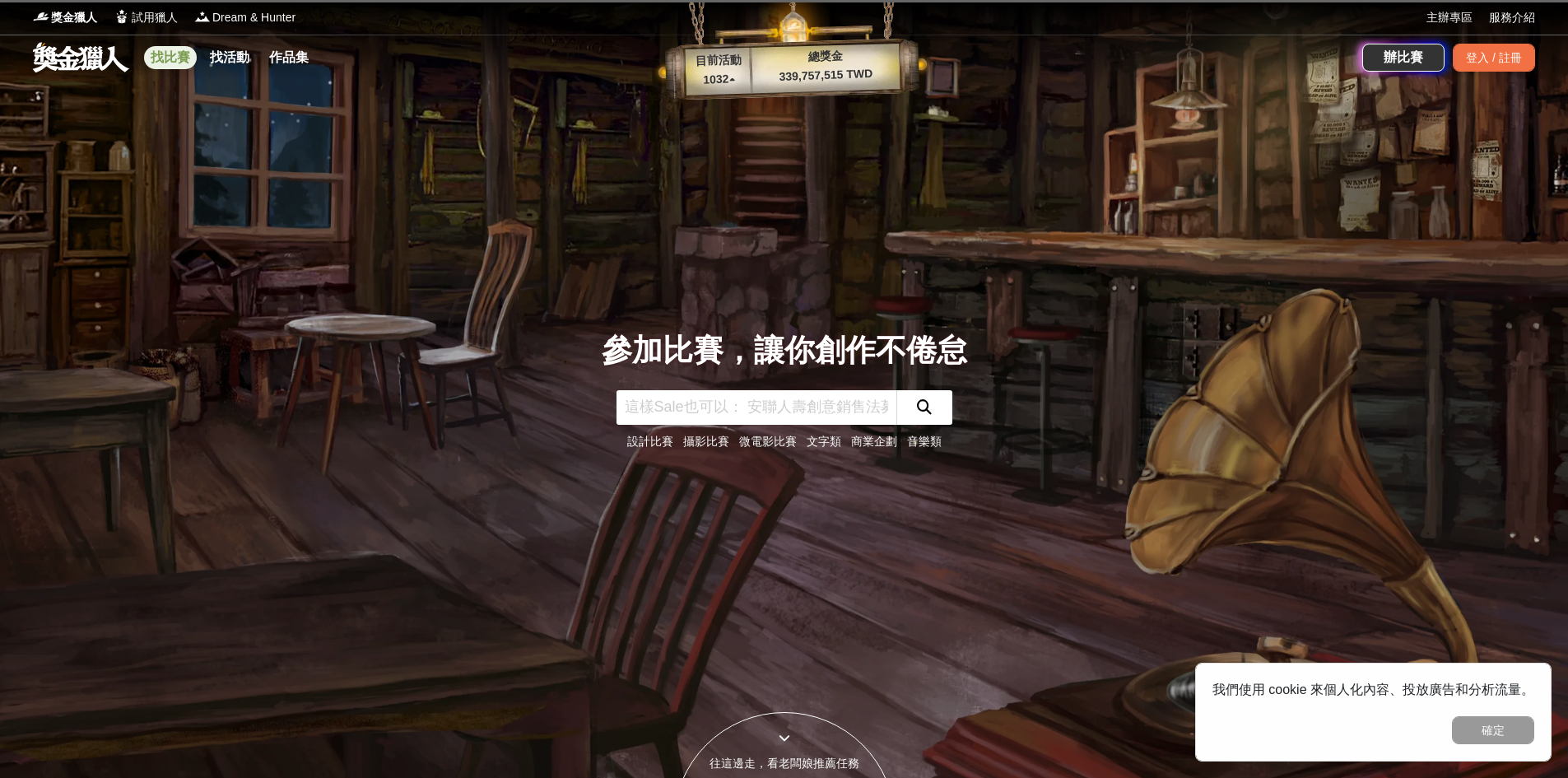
click at [159, 58] on link "找比賽" at bounding box center [171, 58] width 52 height 23
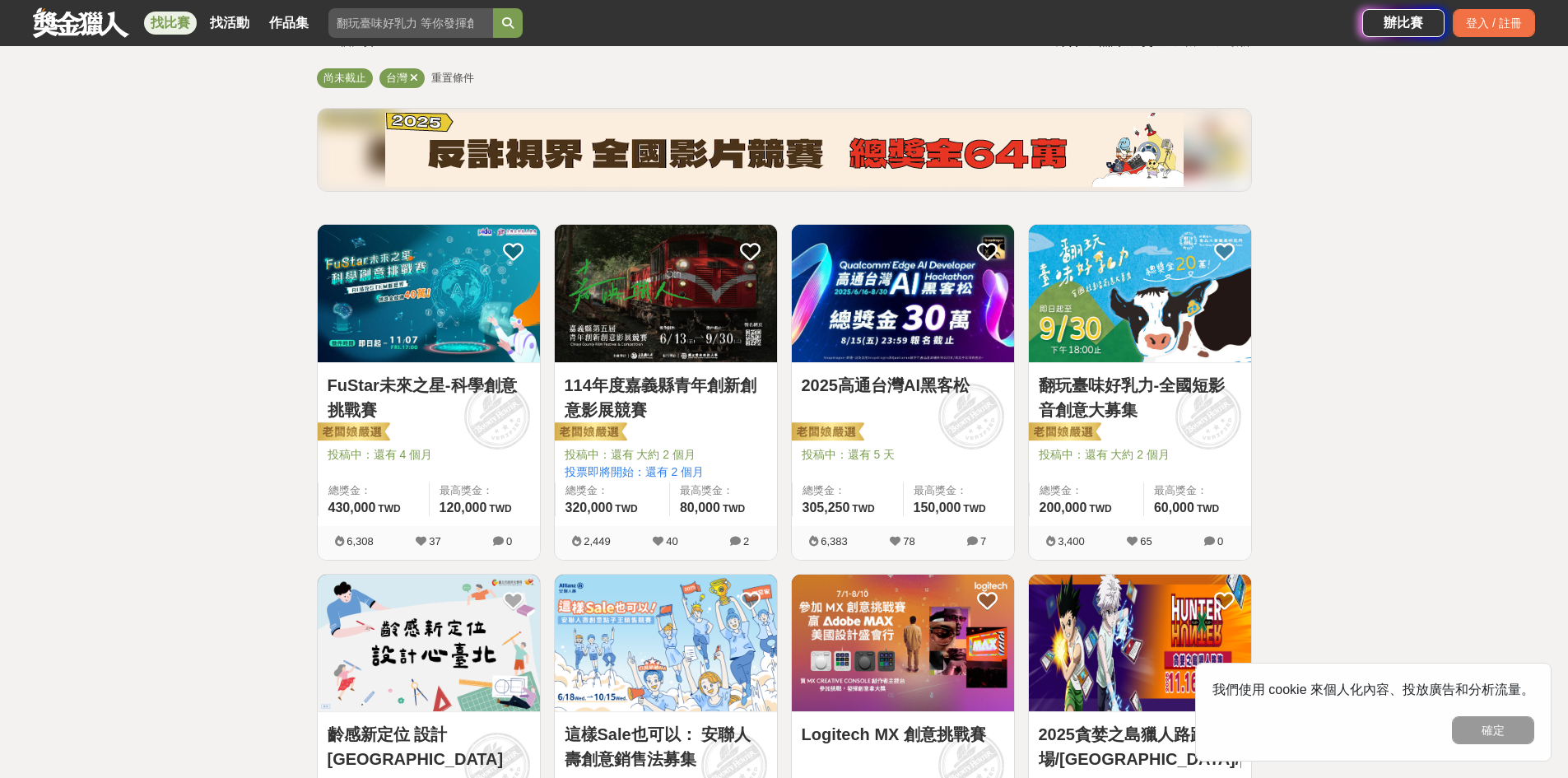
scroll to position [164, 0]
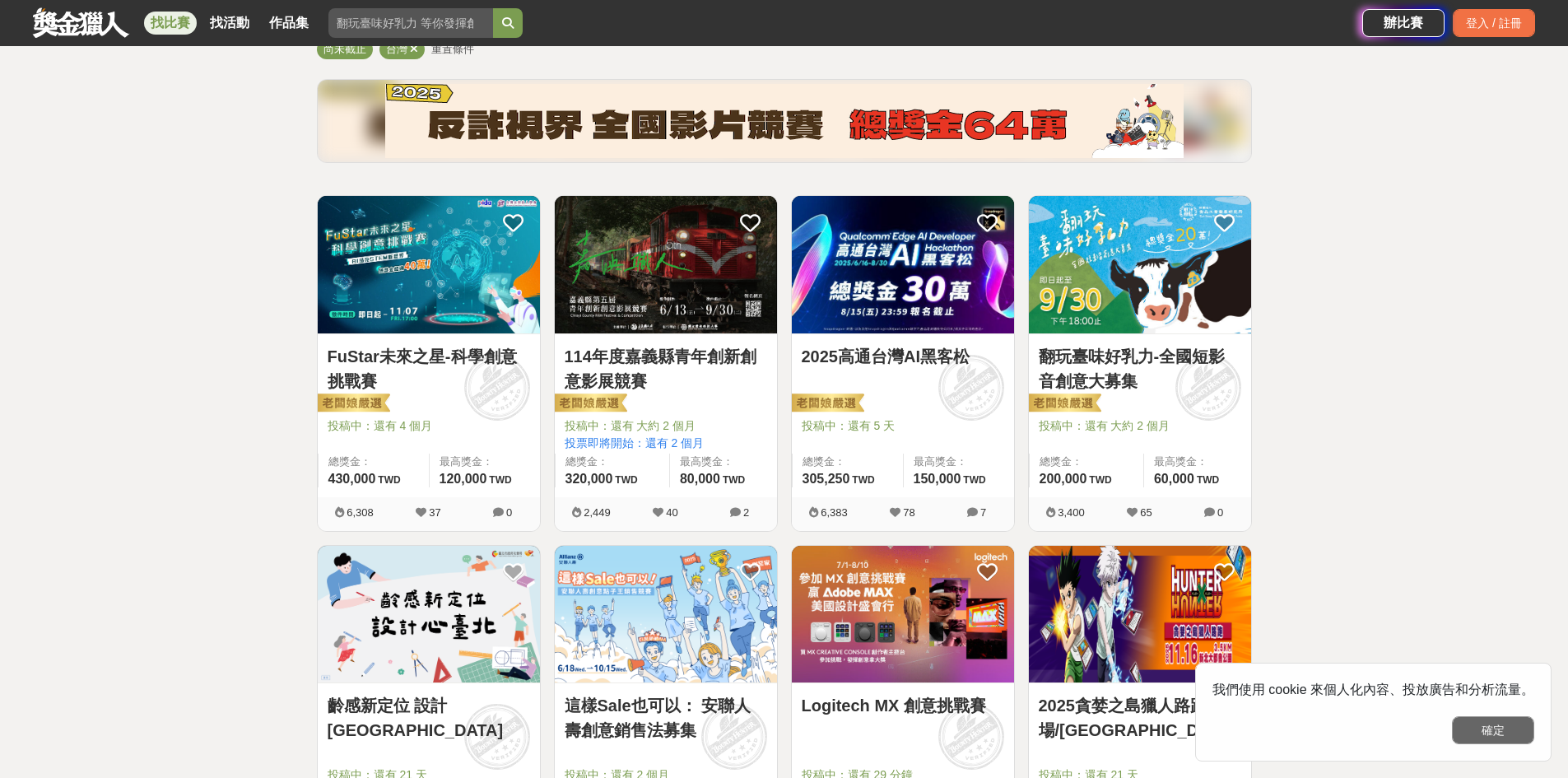
click at [1494, 731] on button "確定" at bounding box center [1493, 729] width 82 height 28
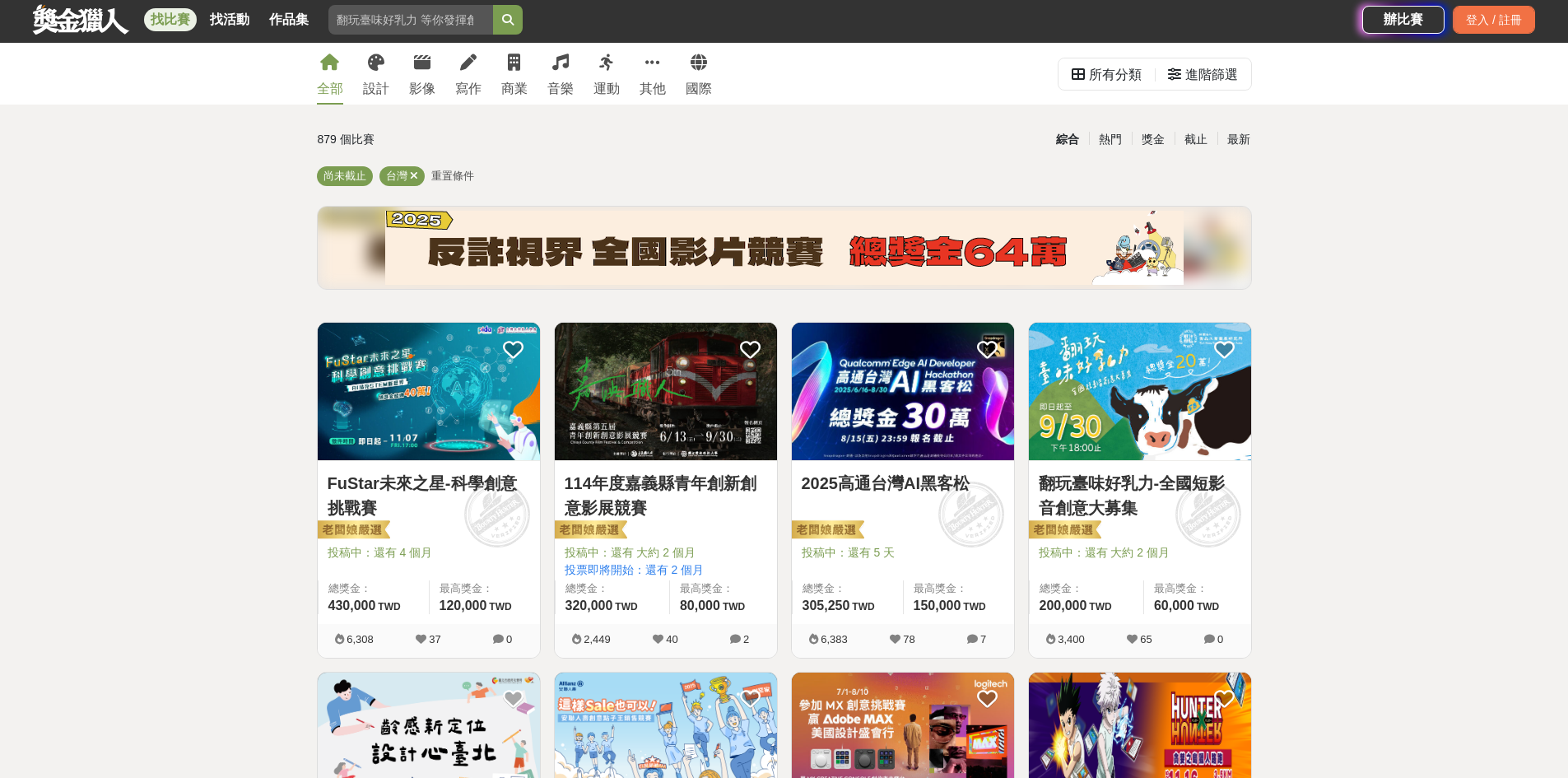
scroll to position [0, 0]
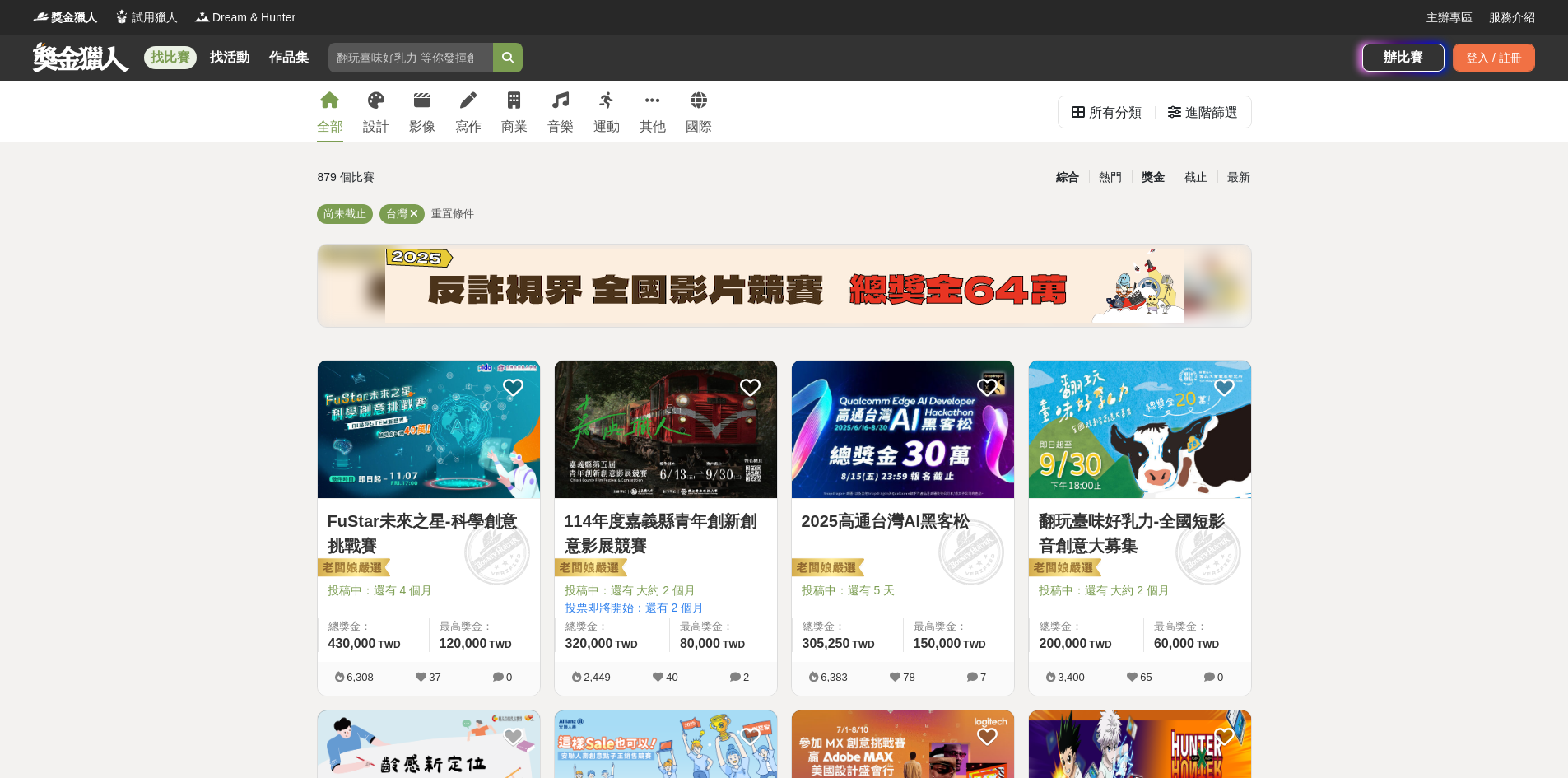
click at [1149, 176] on div "獎金" at bounding box center [1153, 178] width 42 height 29
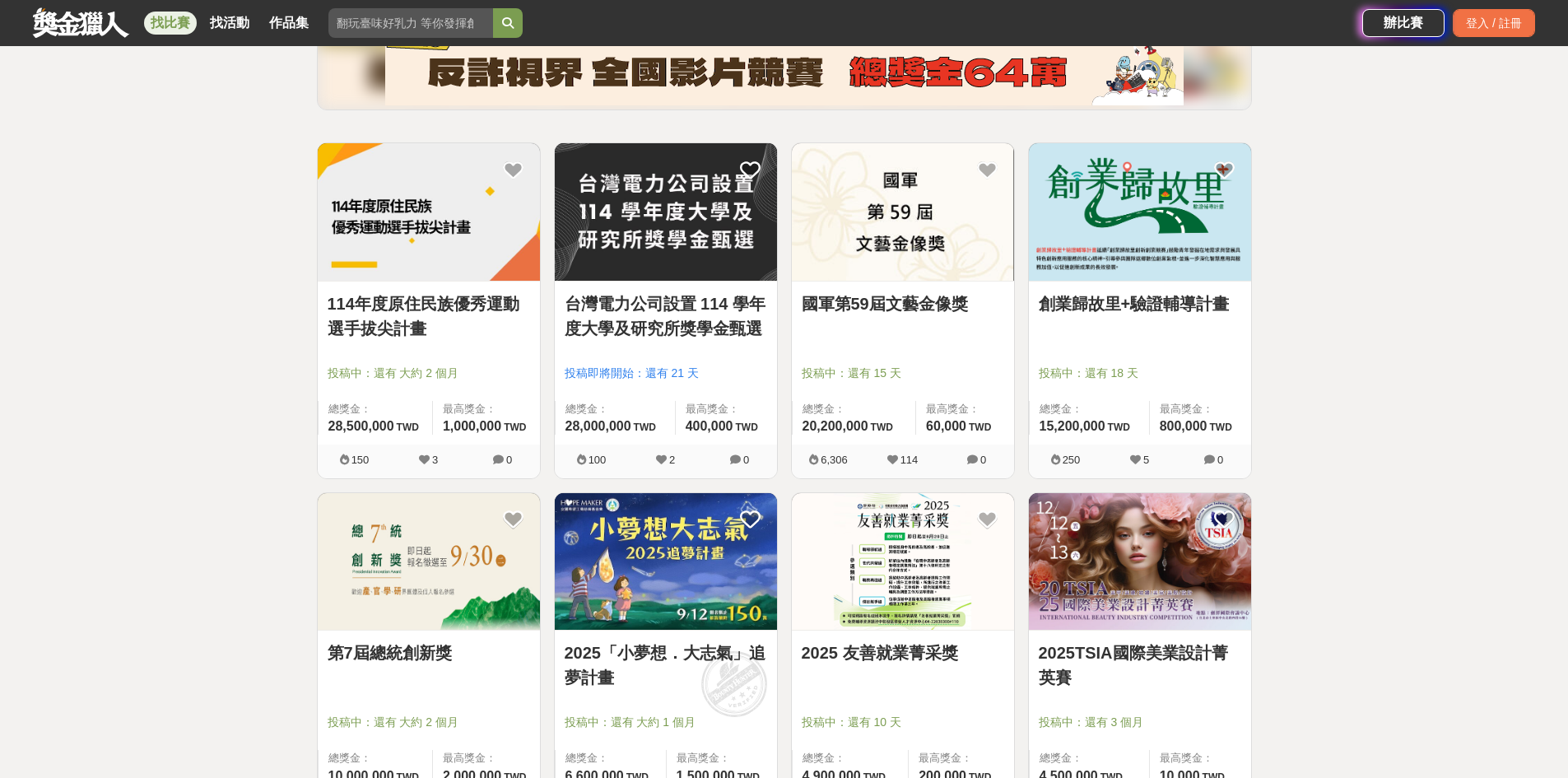
scroll to position [247, 0]
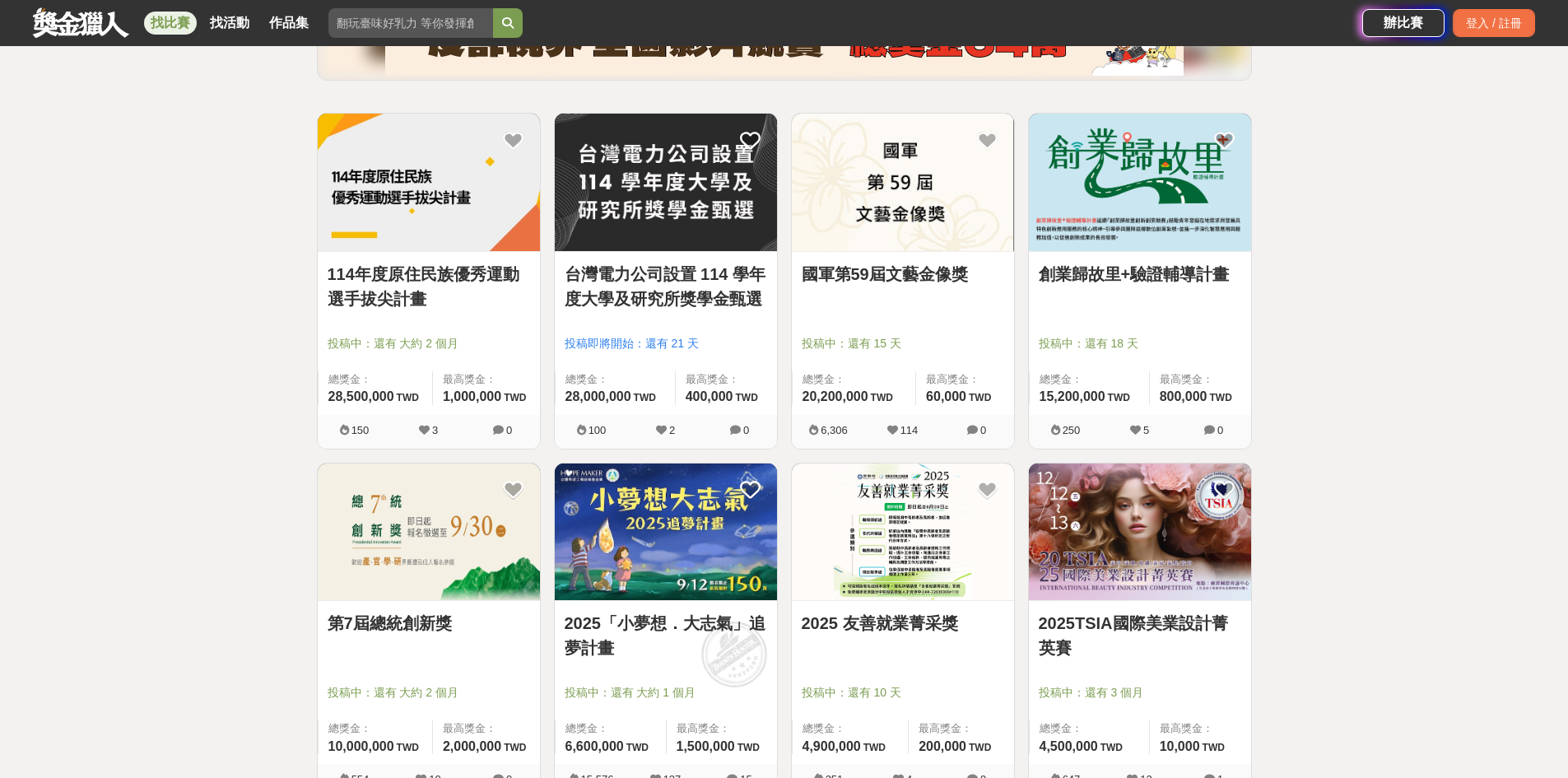
click at [349, 625] on link "第7屆總統創新獎" at bounding box center [429, 623] width 202 height 24
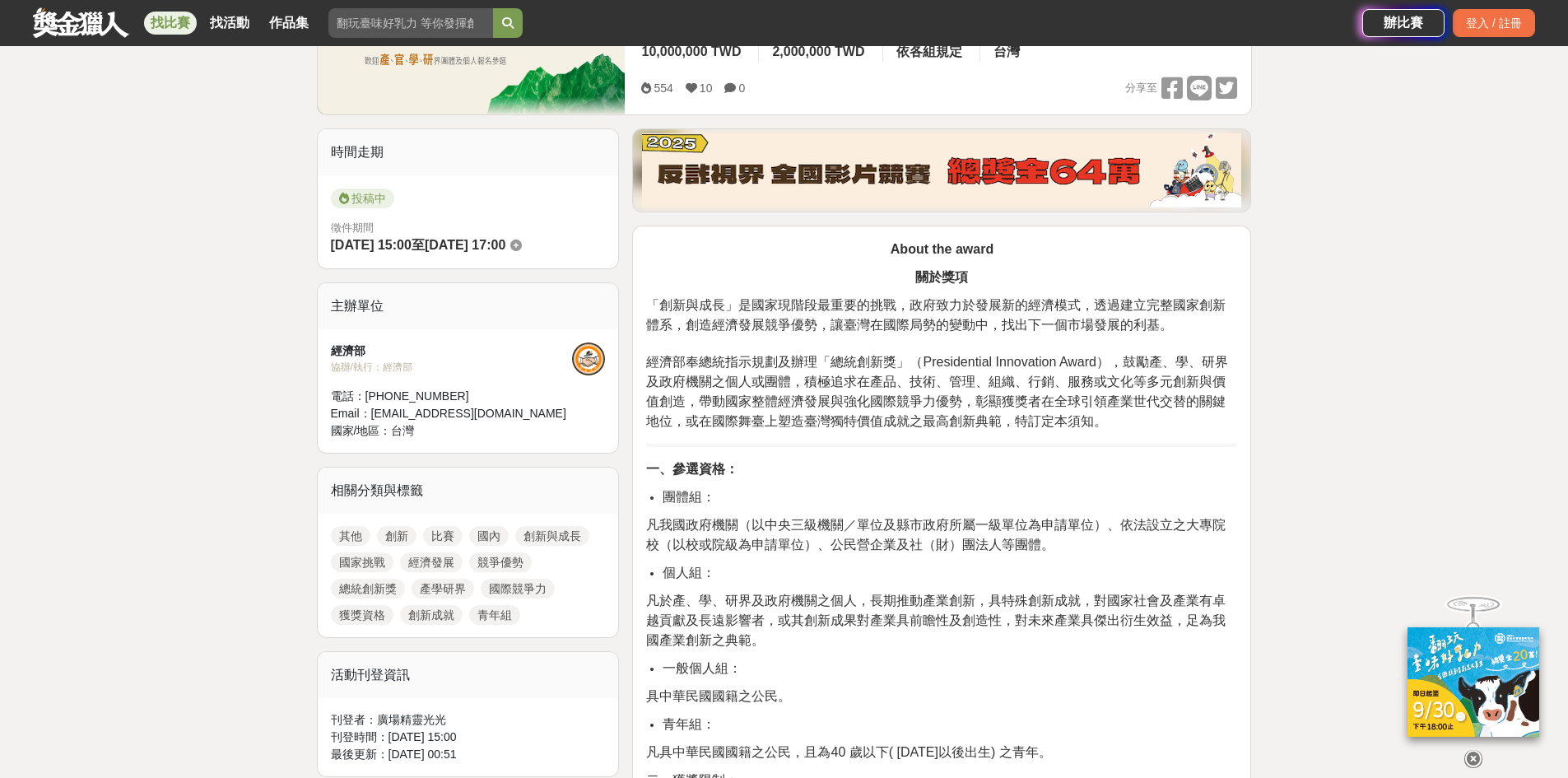
scroll to position [329, 0]
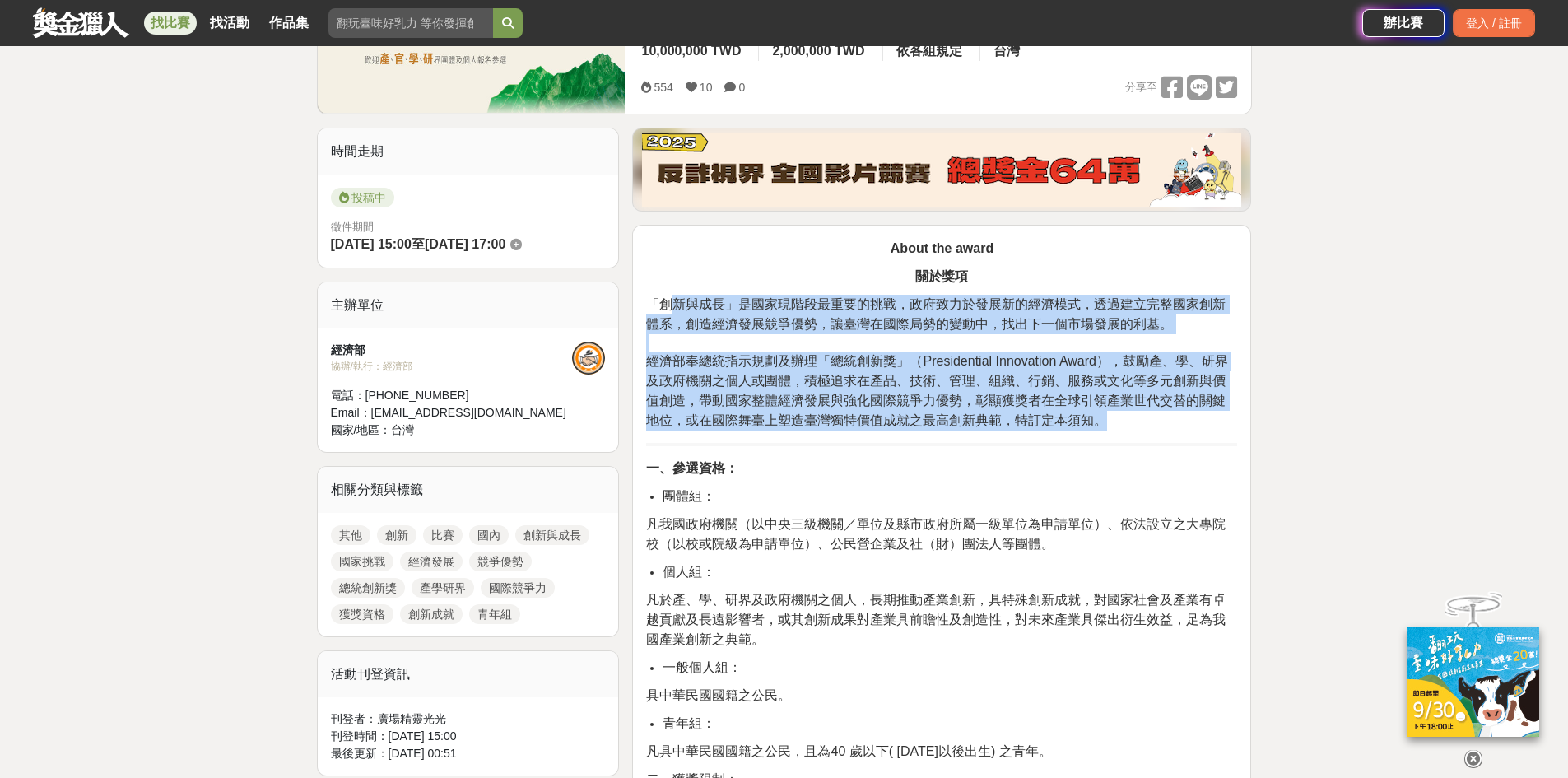
drag, startPoint x: 670, startPoint y: 294, endPoint x: 1169, endPoint y: 420, distance: 514.7
click at [1169, 420] on p "「創新與成長」是國家現階段最重要的挑戰，政府致力於發展新的經濟模式，透過建立完整國家創新體系，創造經濟發展競爭優勢，讓臺灣在國際局勢的變動中，找出下一個市場發…" at bounding box center [942, 362] width 591 height 135
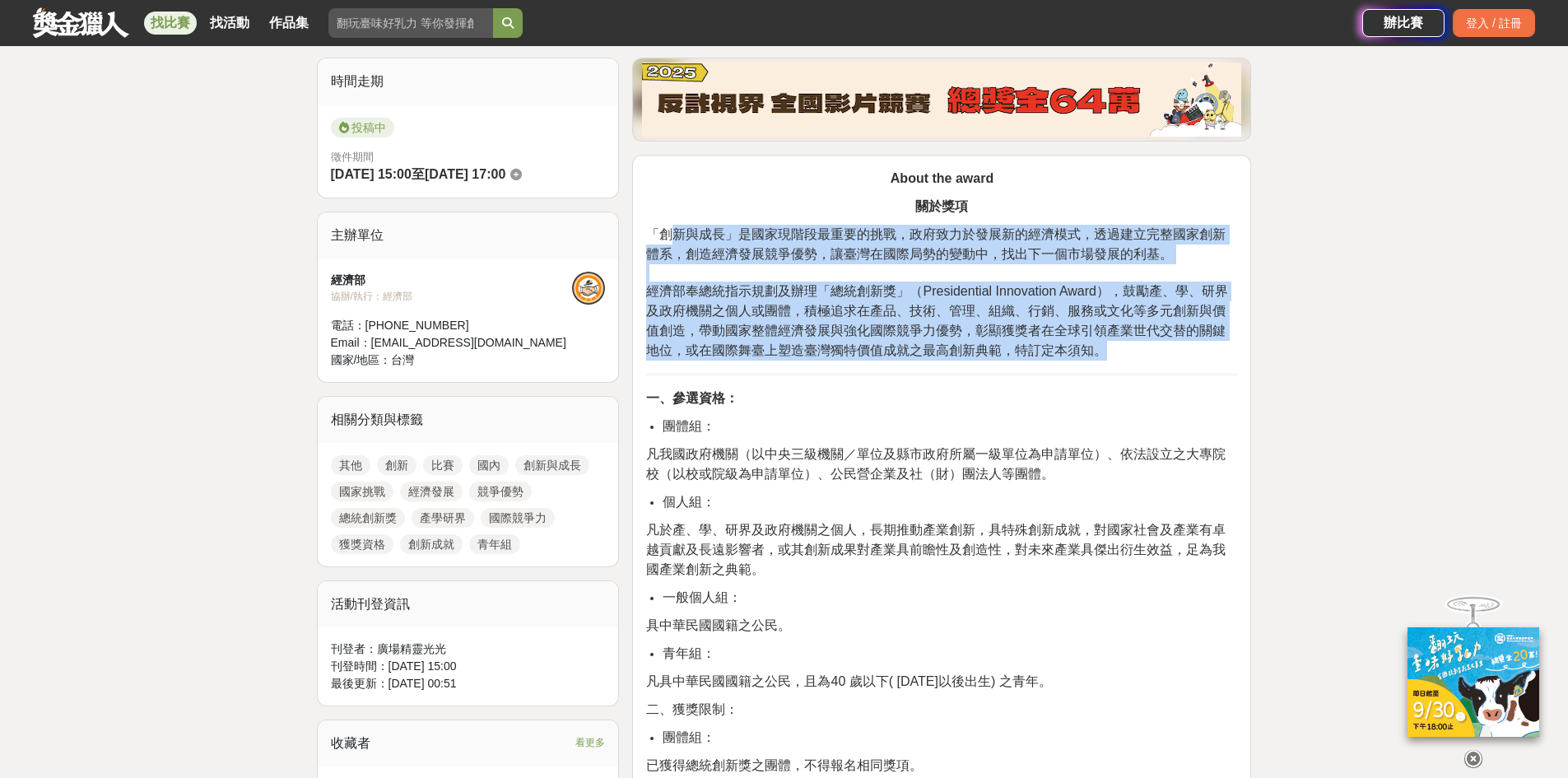
scroll to position [494, 0]
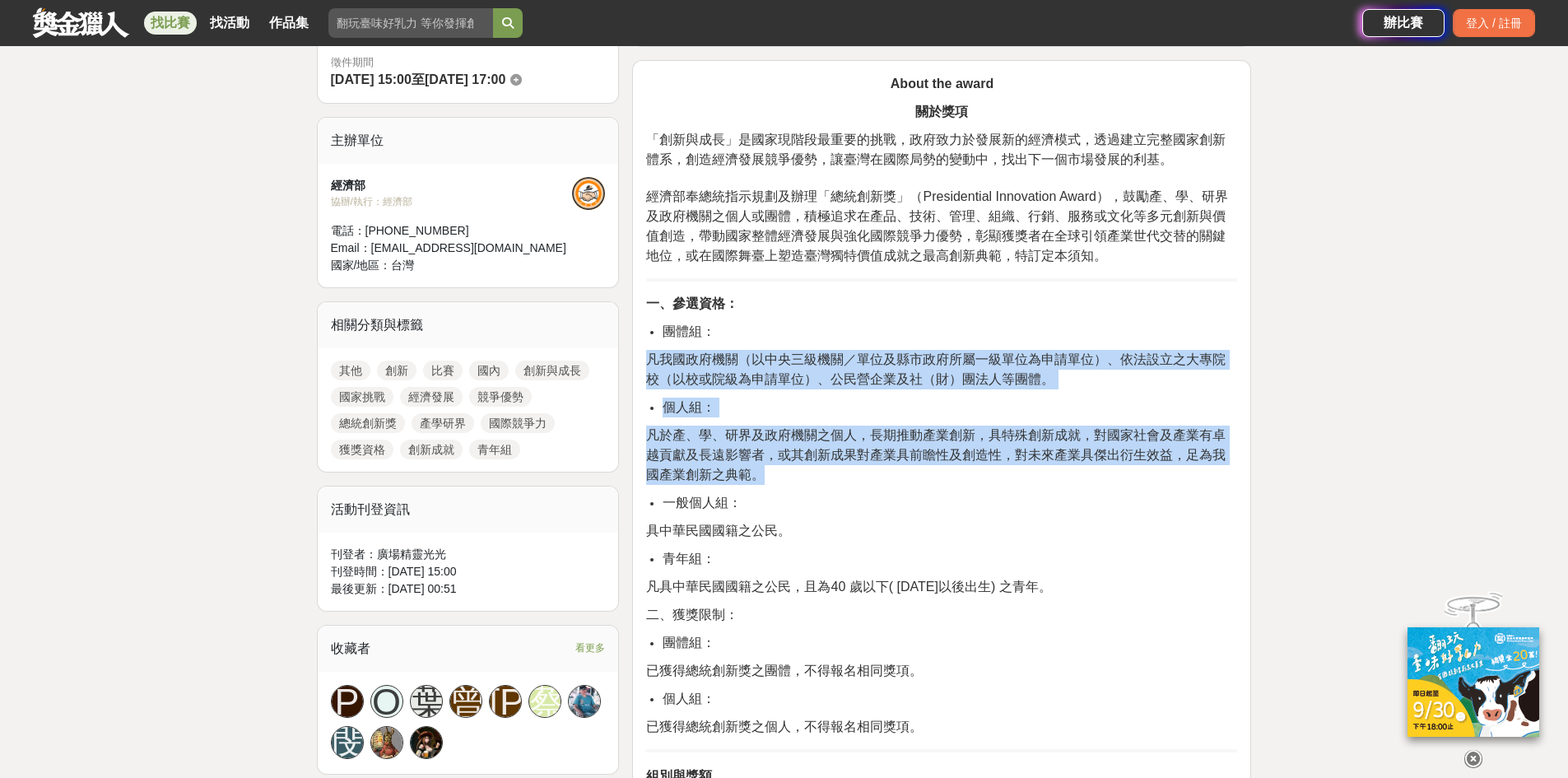
drag, startPoint x: 648, startPoint y: 342, endPoint x: 1081, endPoint y: 478, distance: 453.9
click at [1081, 478] on p "凡於產、學、研界及政府機關之個人，長期推動產業創新，具特殊創新成就，對國家社會及產業有卓越貢獻及長遠影響者，或其創新成果對產業具前瞻性及創造性，對未來產業具傑…" at bounding box center [942, 455] width 591 height 60
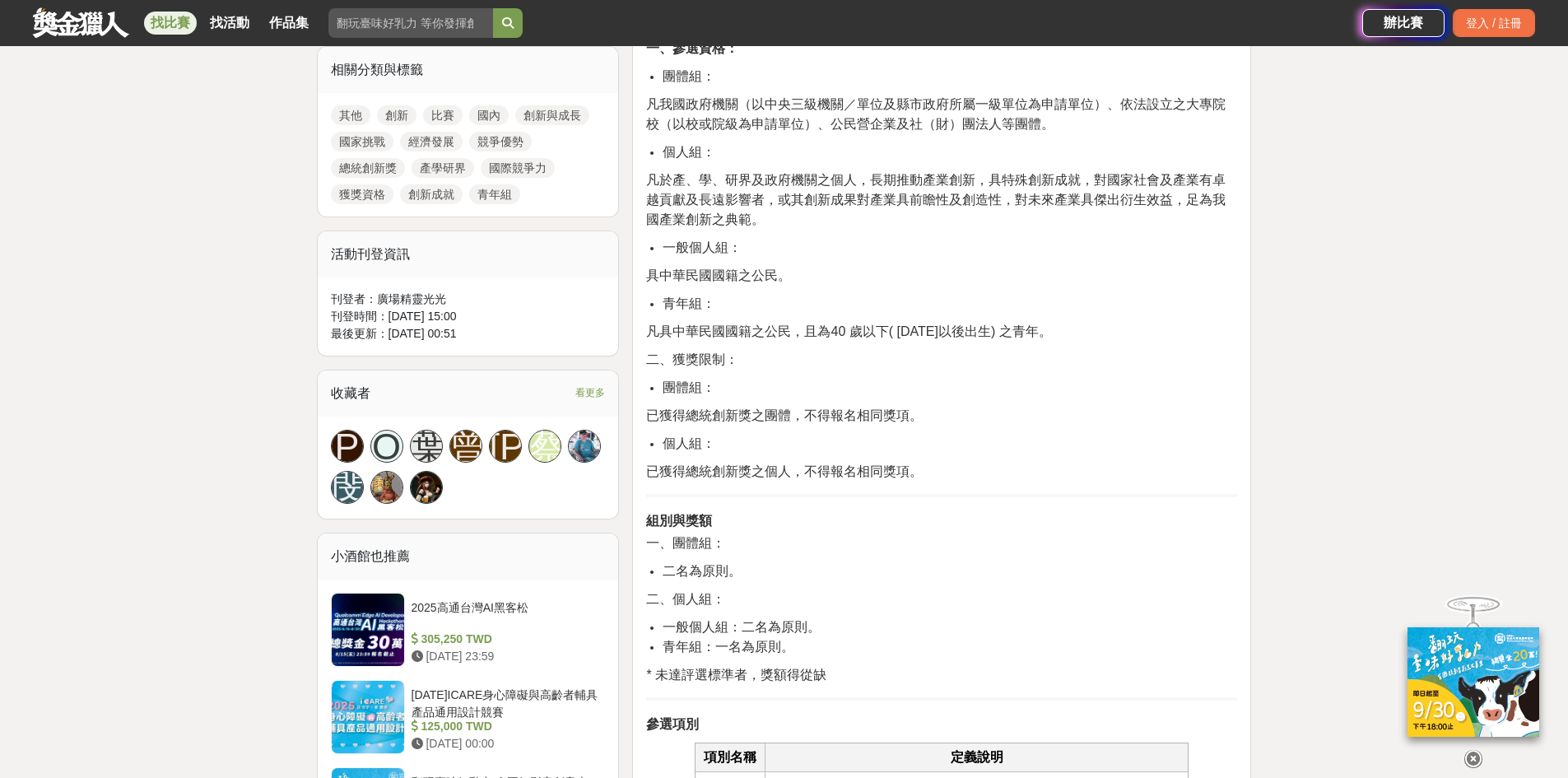
scroll to position [823, 0]
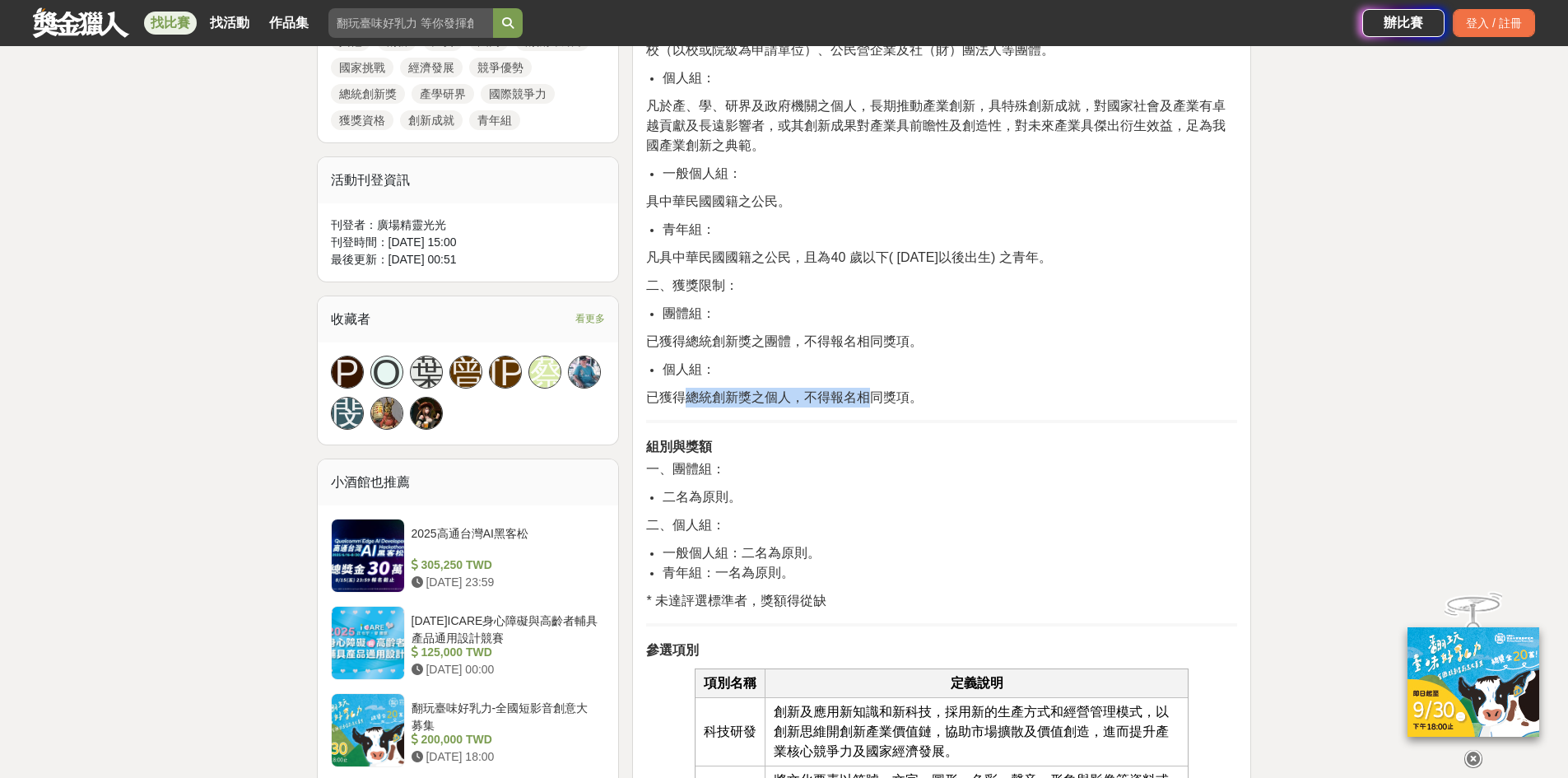
drag, startPoint x: 681, startPoint y: 402, endPoint x: 877, endPoint y: 394, distance: 196.2
click at [877, 394] on span "已獲得總統創新獎之個人，不得報名相同獎項。" at bounding box center [784, 397] width 276 height 14
click at [878, 394] on span "已獲得總統創新獎之個人，不得報名相同獎項。" at bounding box center [784, 397] width 276 height 14
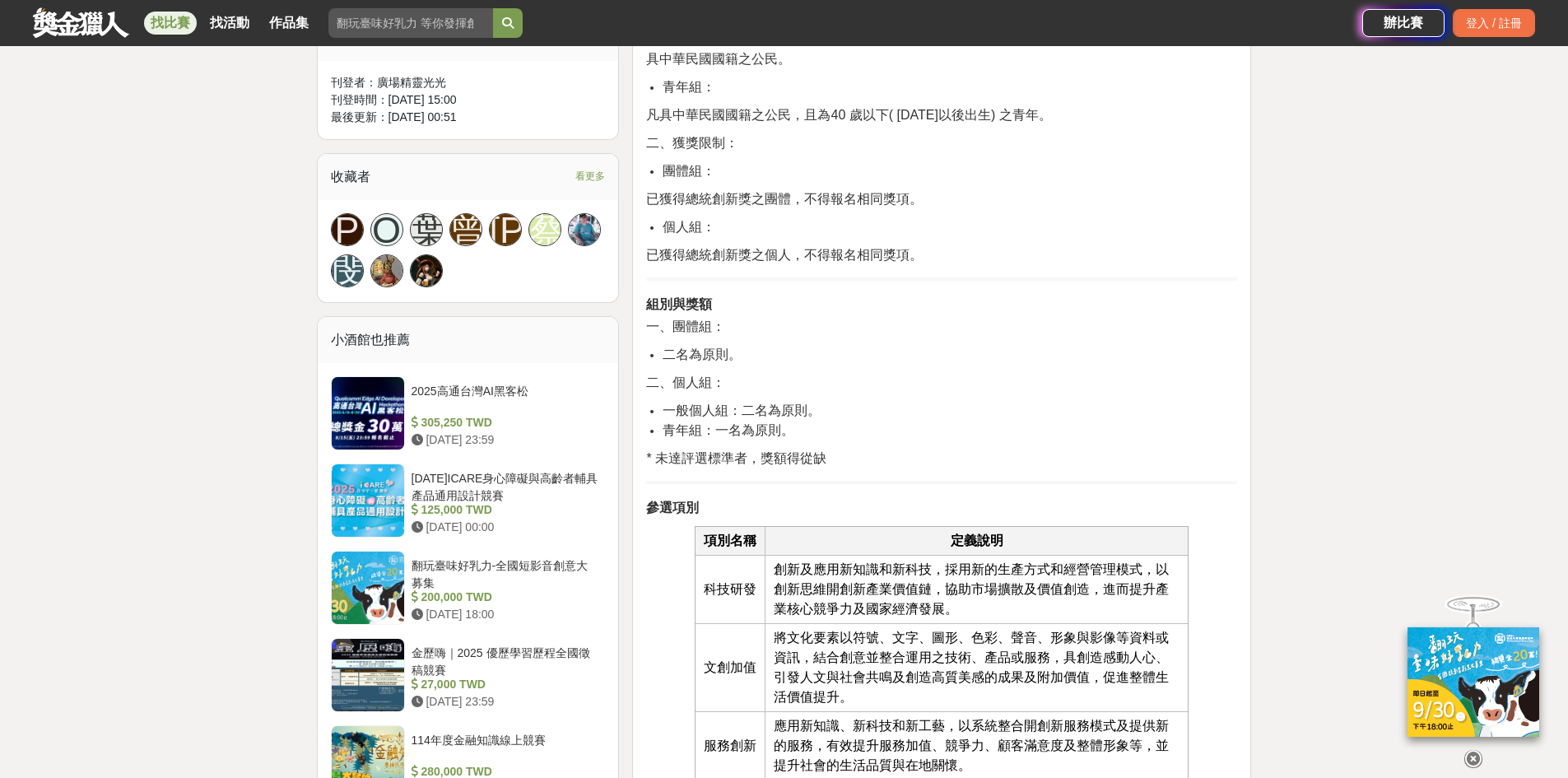
scroll to position [987, 0]
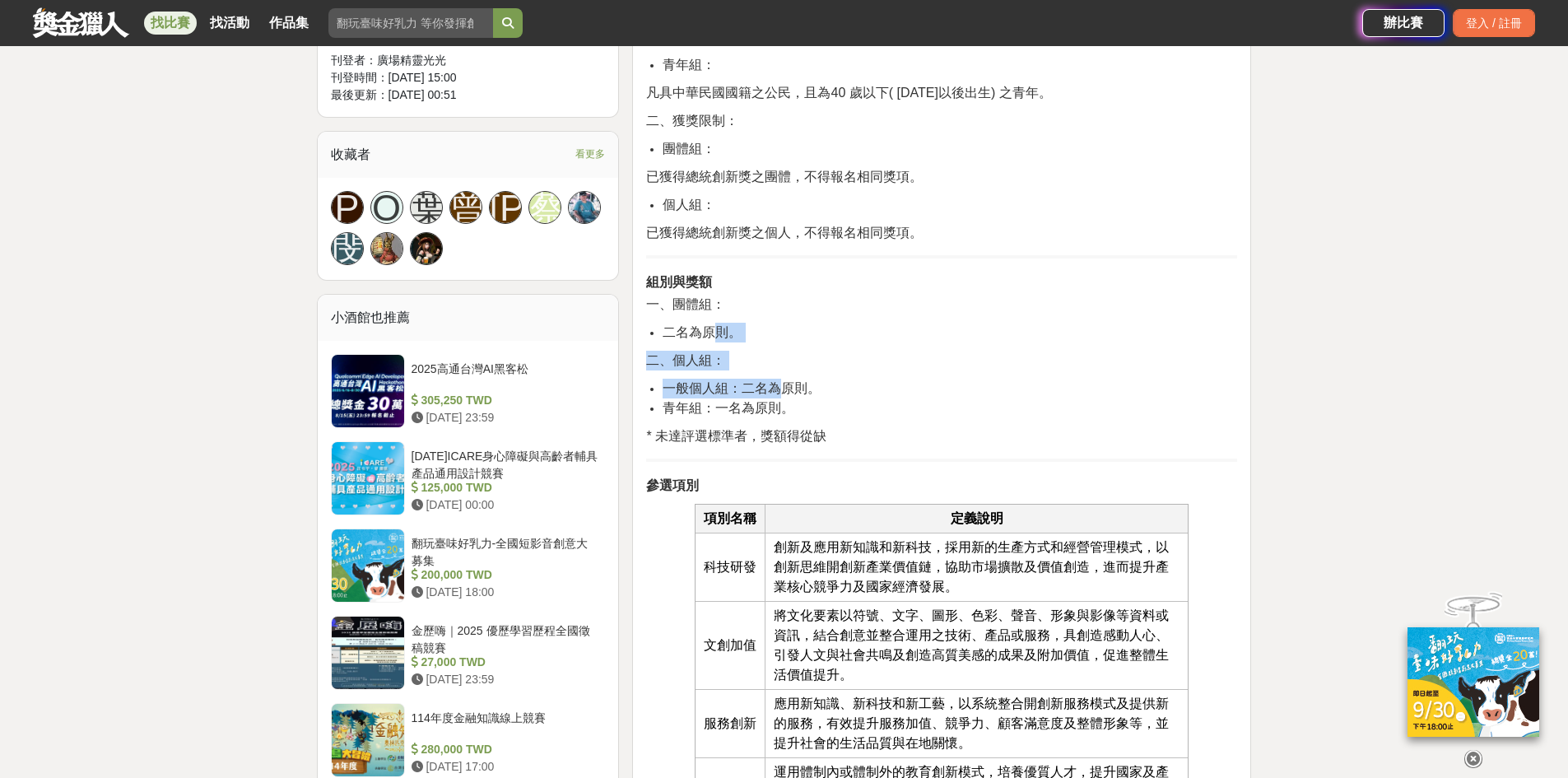
drag, startPoint x: 736, startPoint y: 354, endPoint x: 780, endPoint y: 384, distance: 53.3
click at [780, 384] on span "一般個人組：二名為原則。" at bounding box center [741, 388] width 158 height 14
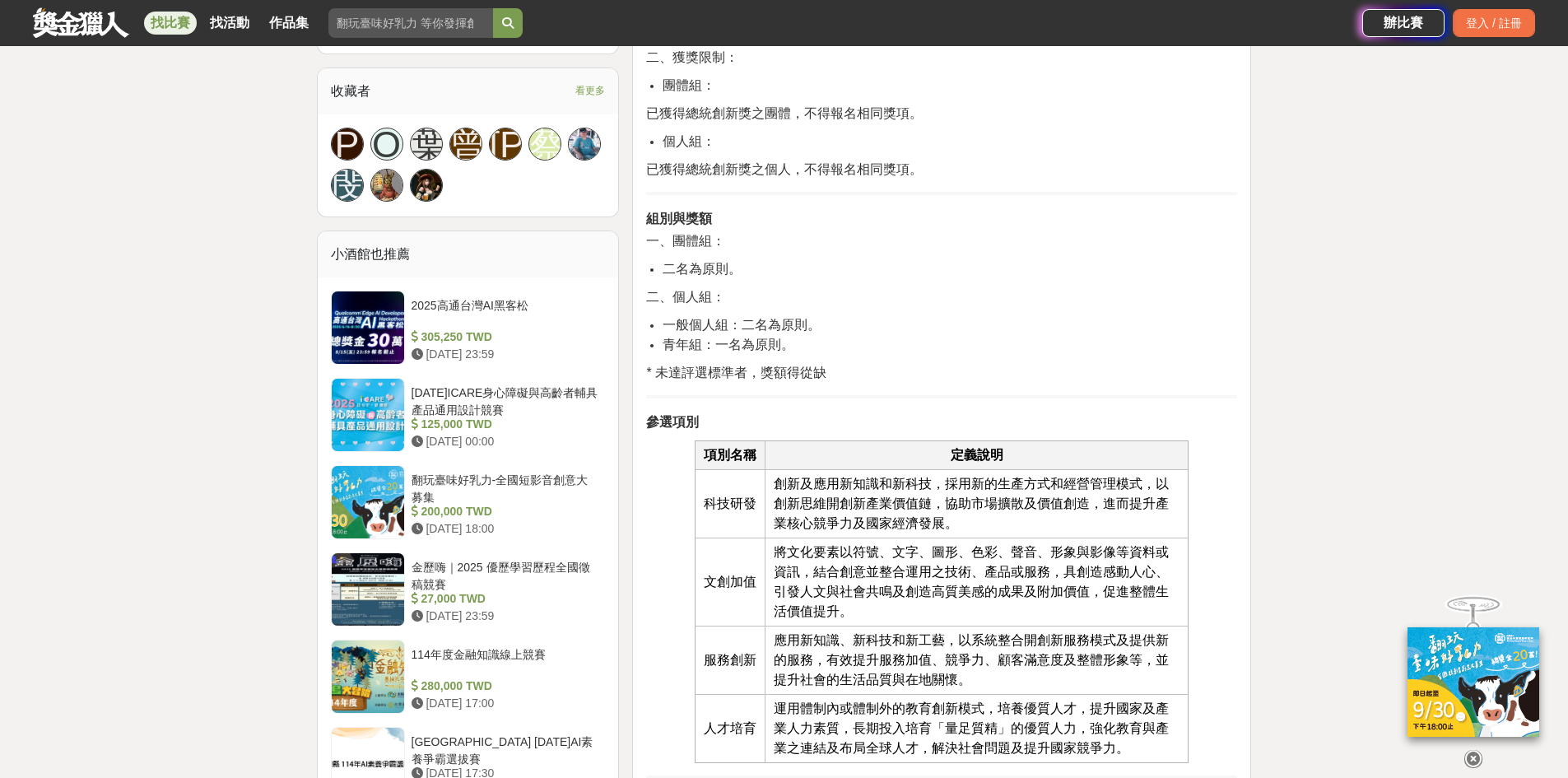
scroll to position [1070, 0]
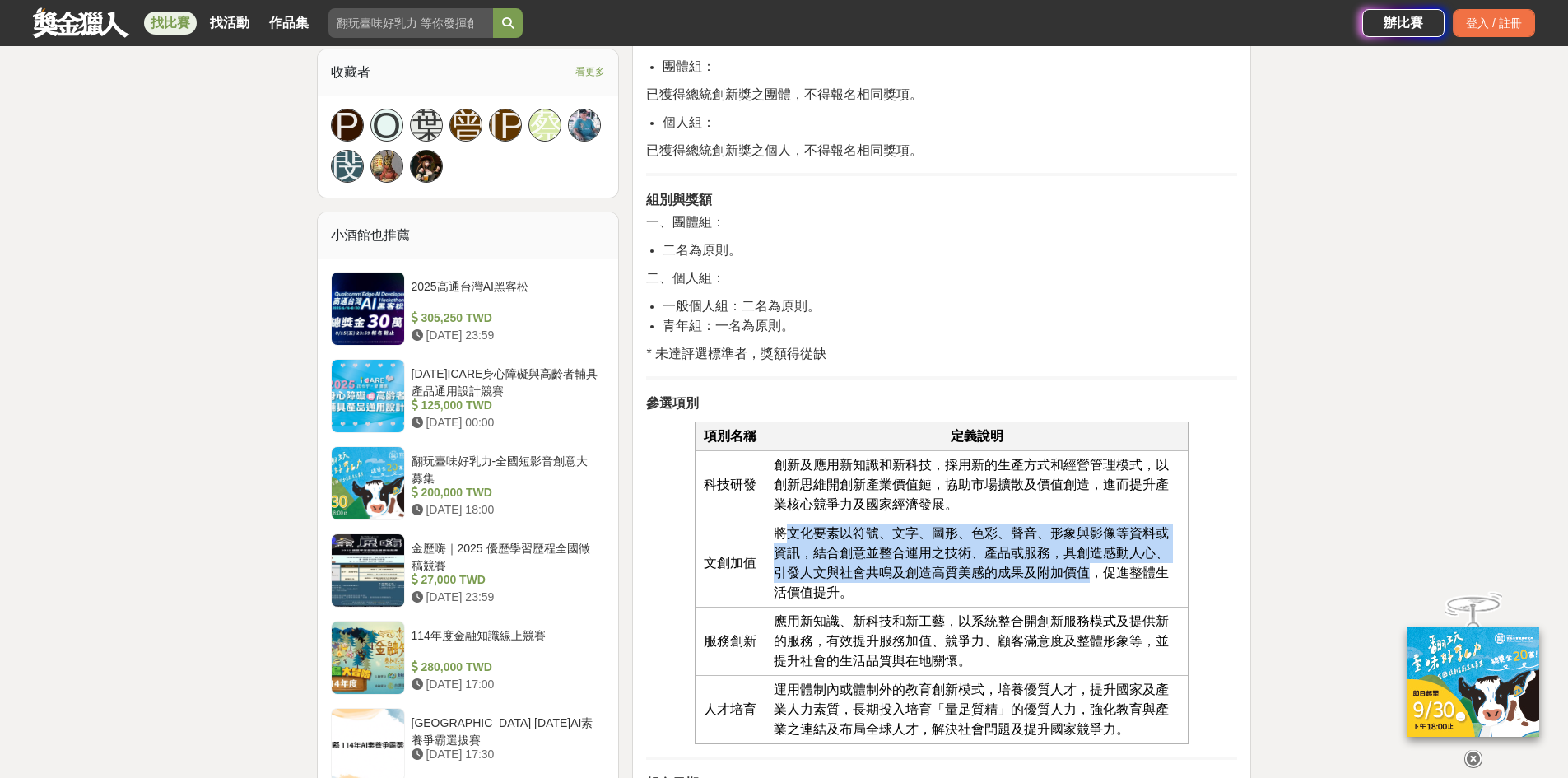
drag, startPoint x: 782, startPoint y: 533, endPoint x: 1090, endPoint y: 580, distance: 311.6
click at [1090, 580] on span "將文化要素以符號、文字、圖形、色彩、聲音、形象與影像等資料或資訊，結合創意並整合運用之技術、產品或服務，具創造感動人心、引發人文與社會共鳴及創造高質美感的成果…" at bounding box center [971, 562] width 395 height 73
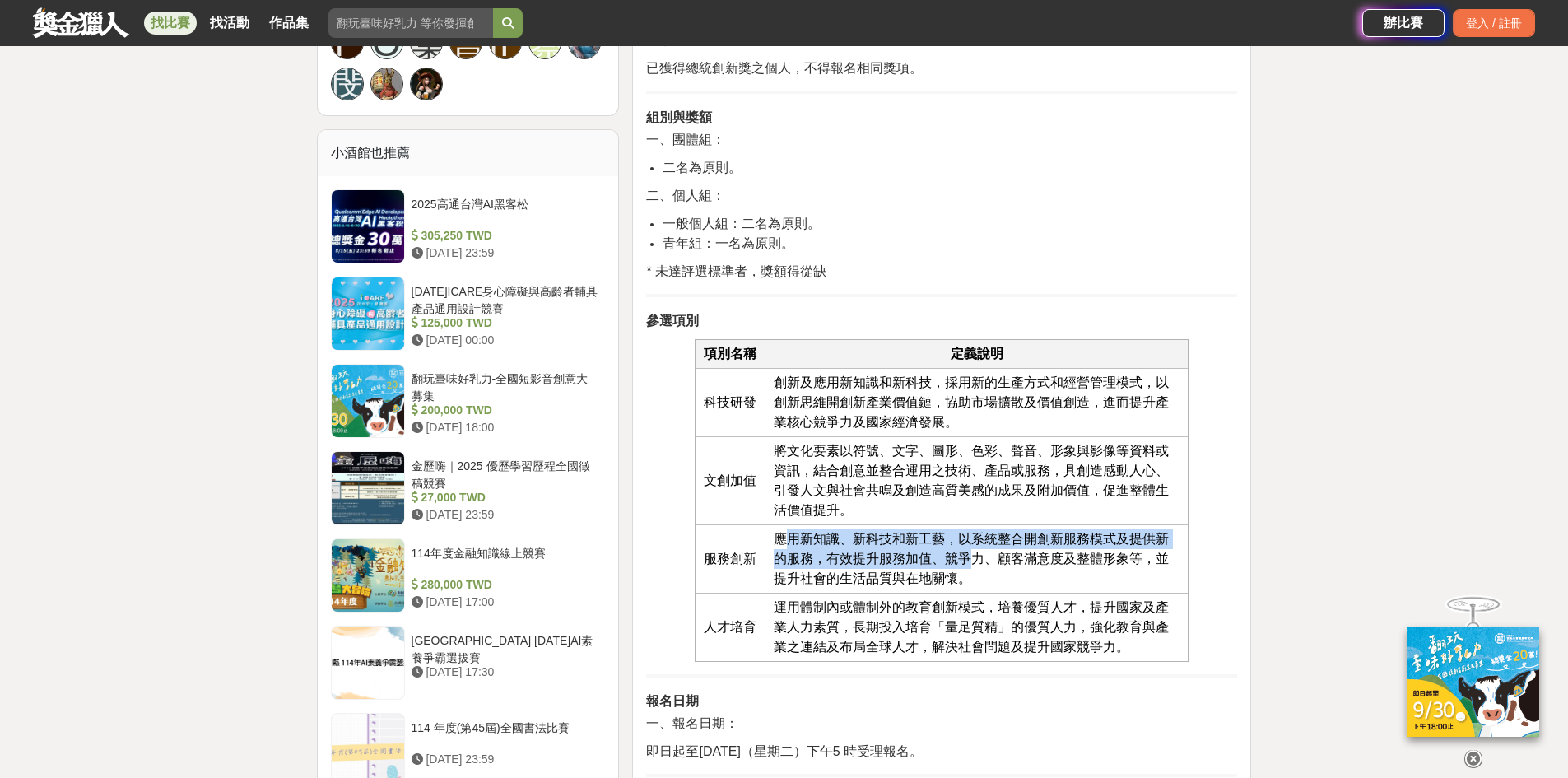
drag, startPoint x: 784, startPoint y: 544, endPoint x: 976, endPoint y: 565, distance: 193.1
click at [976, 565] on span "應用新知識、新科技和新工藝，以系統整合開創新服務模式及提供新的服務，有效提升服務加值、競爭力、顧客滿意度及整體形象等，並提升社會的生活品質與在地關懷。" at bounding box center [971, 558] width 395 height 53
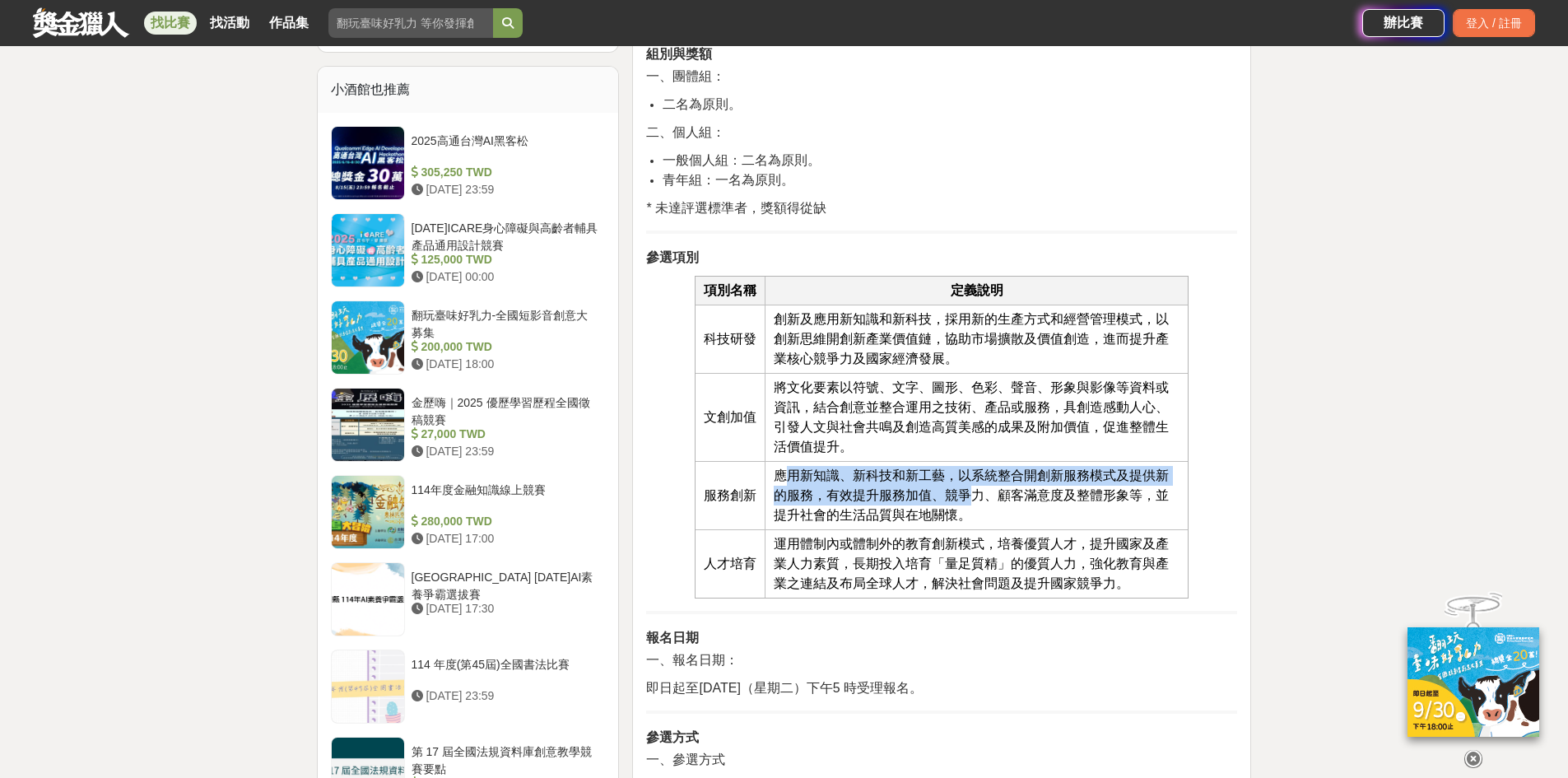
scroll to position [1235, 0]
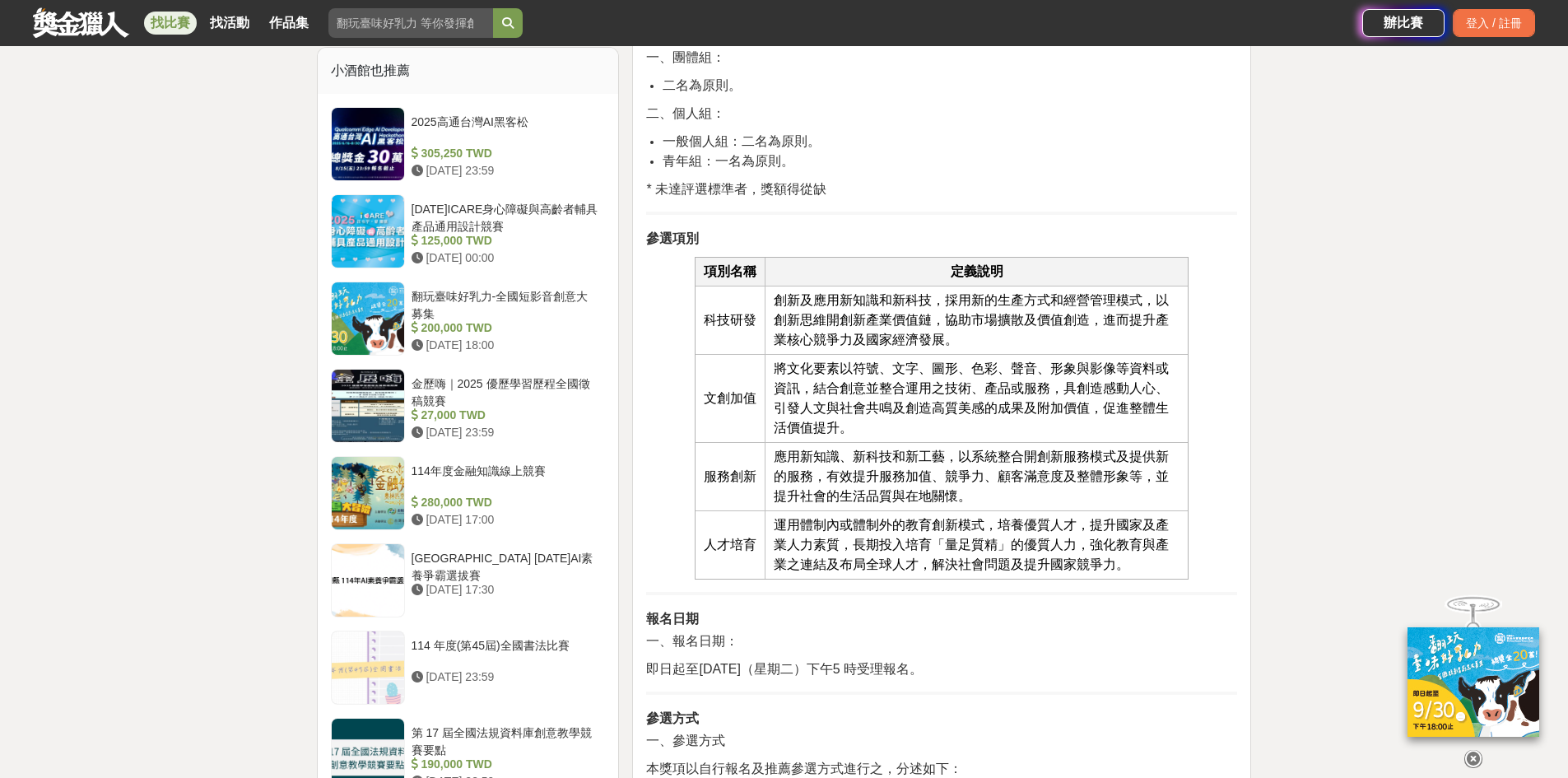
click at [850, 565] on span "運用體制內或體制外的教育創新模式，培養優質人才，提升國家及產業人力素質，長期投入培育「量足質精」的優質人力，強化教育與產業之連結及布局全球人才，解決社會問題及…" at bounding box center [971, 544] width 395 height 53
click at [1006, 544] on span "運用體制內或體制外的教育創新模式，培養優質人才，提升國家及產業人力素質，長期投入培育「量足質精」的優質人力，強化教育與產業之連結及布局全球人才，解決社會問題及…" at bounding box center [971, 544] width 395 height 53
click at [1007, 544] on span "運用體制內或體制外的教育創新模式，培養優質人才，提升國家及產業人力素質，長期投入培育「量足質精」的優質人力，強化教育與產業之連結及布局全球人才，解決社會問題及…" at bounding box center [971, 544] width 395 height 53
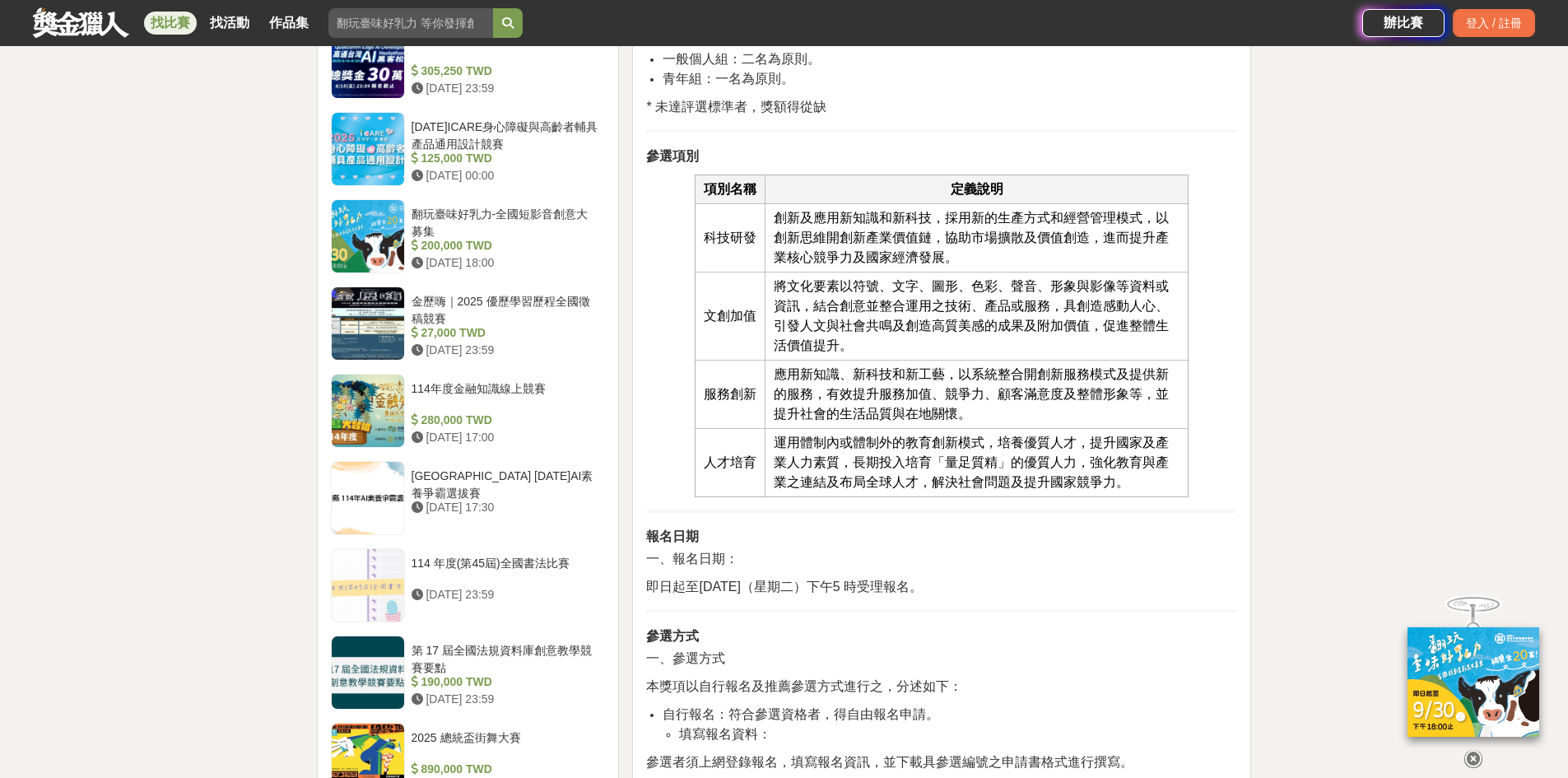
click at [918, 256] on span "創新及應用新知識和新科技，採用新的生產方式和經營管理模式，以創新思維開創新產業價值鏈，協助市場擴散及價值創造，進而提升產業核心競爭力及國家經濟發展。" at bounding box center [971, 236] width 395 height 53
drag, startPoint x: 845, startPoint y: 240, endPoint x: 900, endPoint y: 259, distance: 58.2
click at [900, 259] on span "創新及應用新知識和新科技，採用新的生產方式和經營管理模式，以創新思維開創新產業價值鏈，協助市場擴散及價值創造，進而提升產業核心競爭力及國家經濟發展。" at bounding box center [971, 236] width 395 height 53
click at [902, 288] on span "將文化要素以符號、文字、圖形、色彩、聲音、形象與影像等資料或資訊，結合創意並整合運用之技術、產品或服務，具創造感動人心、引發人文與社會共鳴及創造高質美感的成果…" at bounding box center [971, 315] width 395 height 73
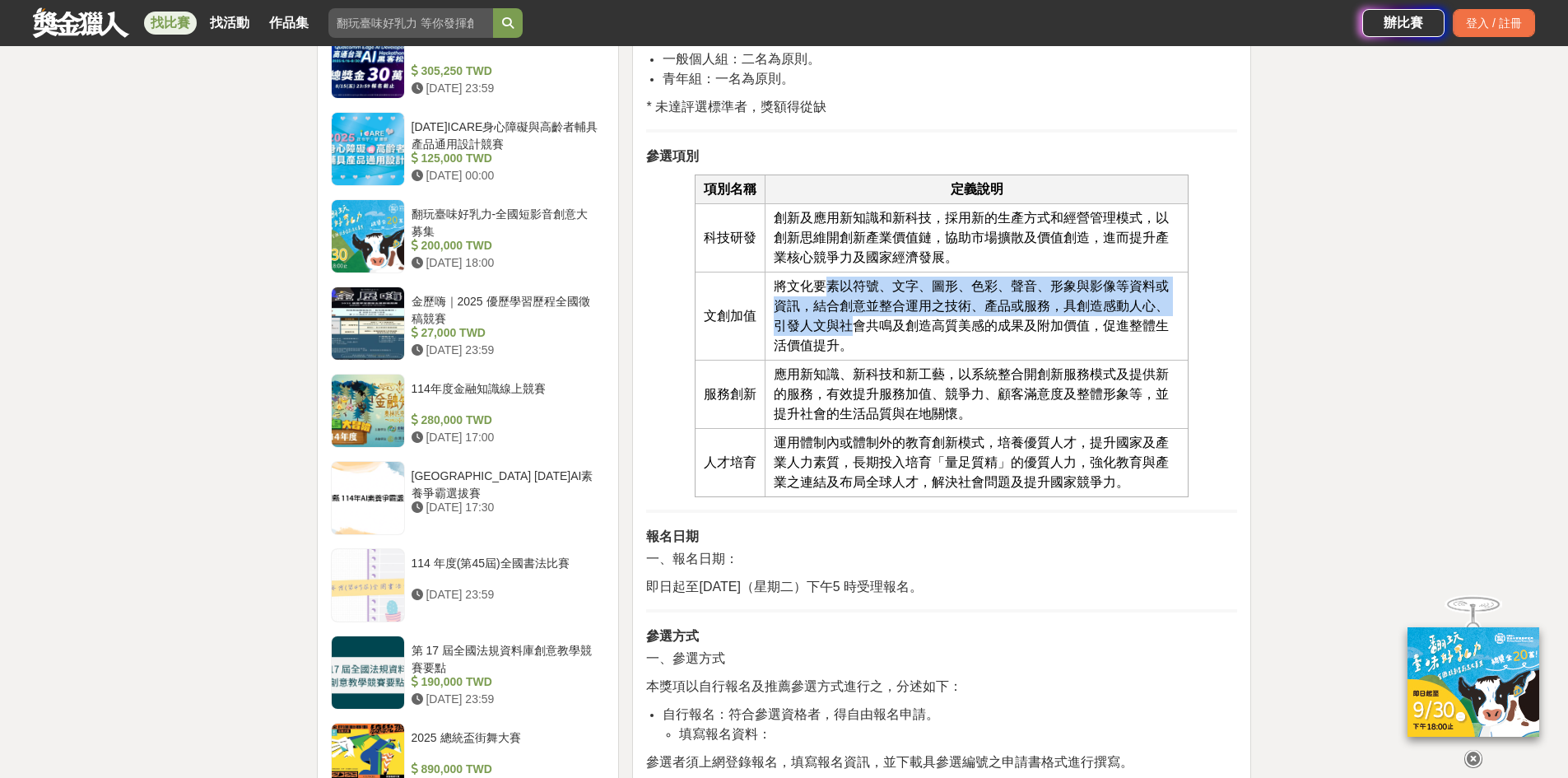
drag, startPoint x: 832, startPoint y: 293, endPoint x: 851, endPoint y: 330, distance: 41.6
click at [851, 330] on span "將文化要素以符號、文字、圖形、色彩、聲音、形象與影像等資料或資訊，結合創意並整合運用之技術、產品或服務，具創造感動人心、引發人文與社會共鳴及創造高質美感的成果…" at bounding box center [971, 315] width 395 height 73
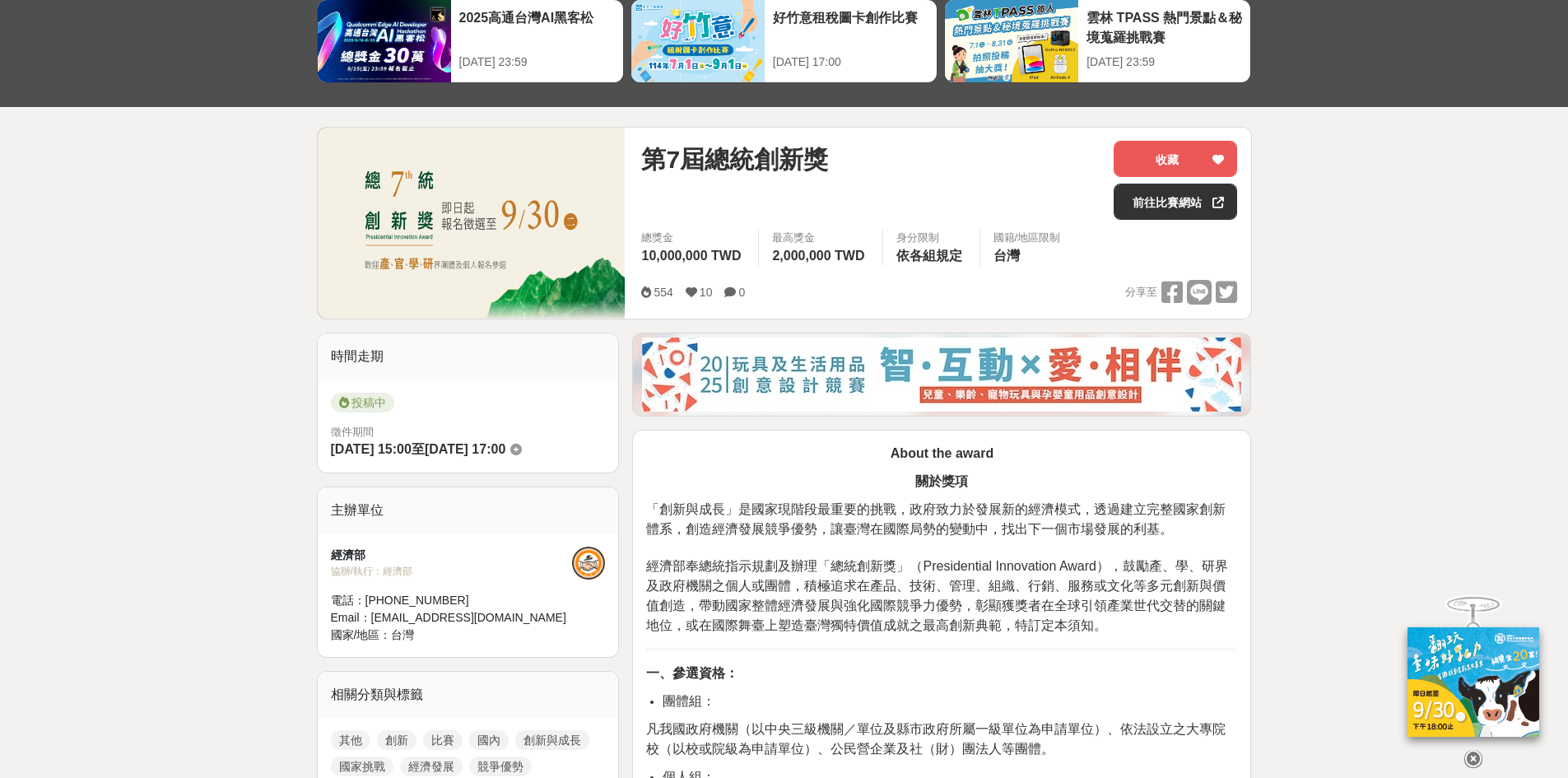
scroll to position [0, 0]
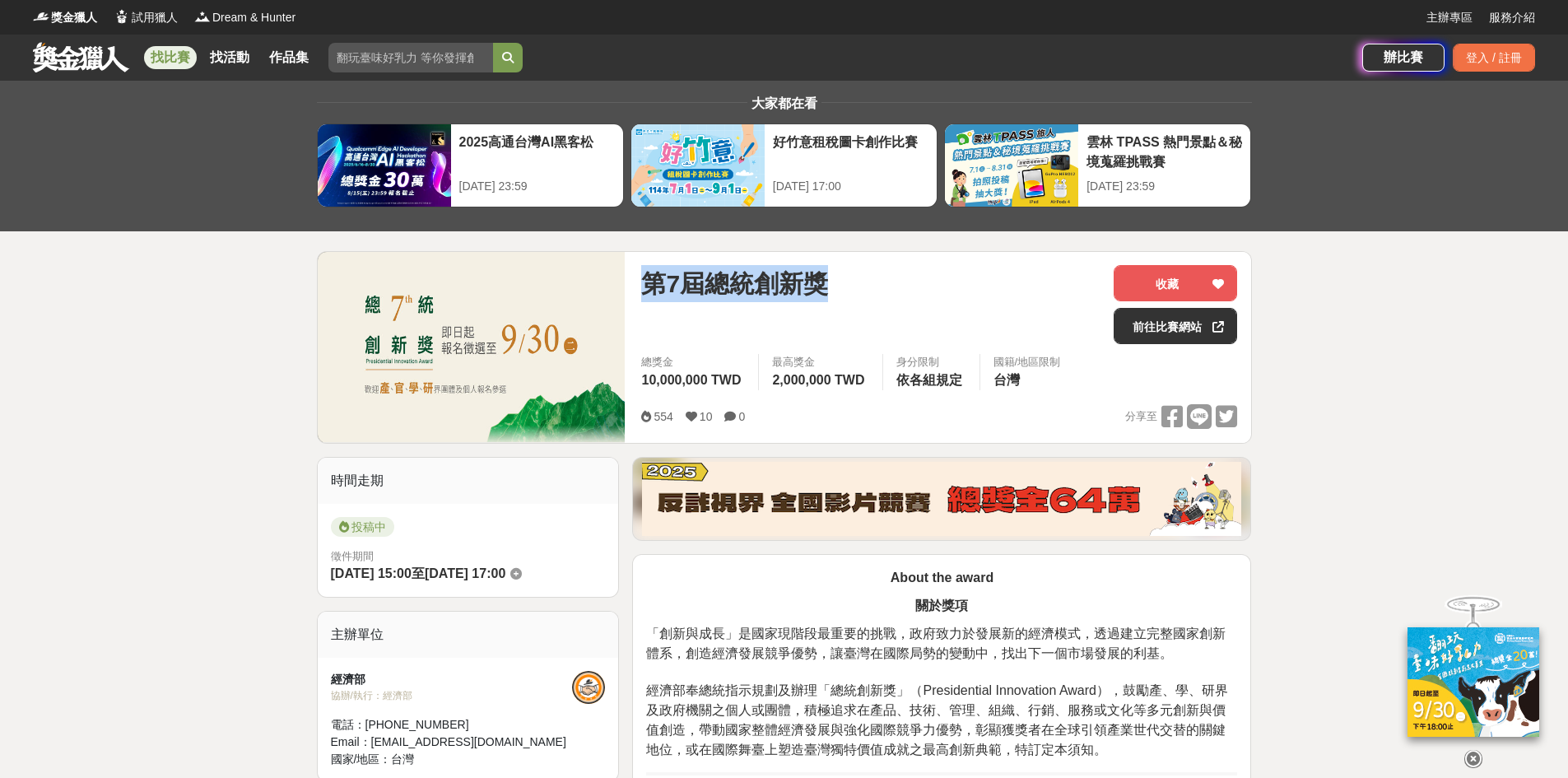
drag, startPoint x: 642, startPoint y: 276, endPoint x: 900, endPoint y: 284, distance: 258.1
click at [900, 284] on div "第7屆總統創新獎" at bounding box center [870, 283] width 459 height 37
copy span "第7屆總統創新獎"
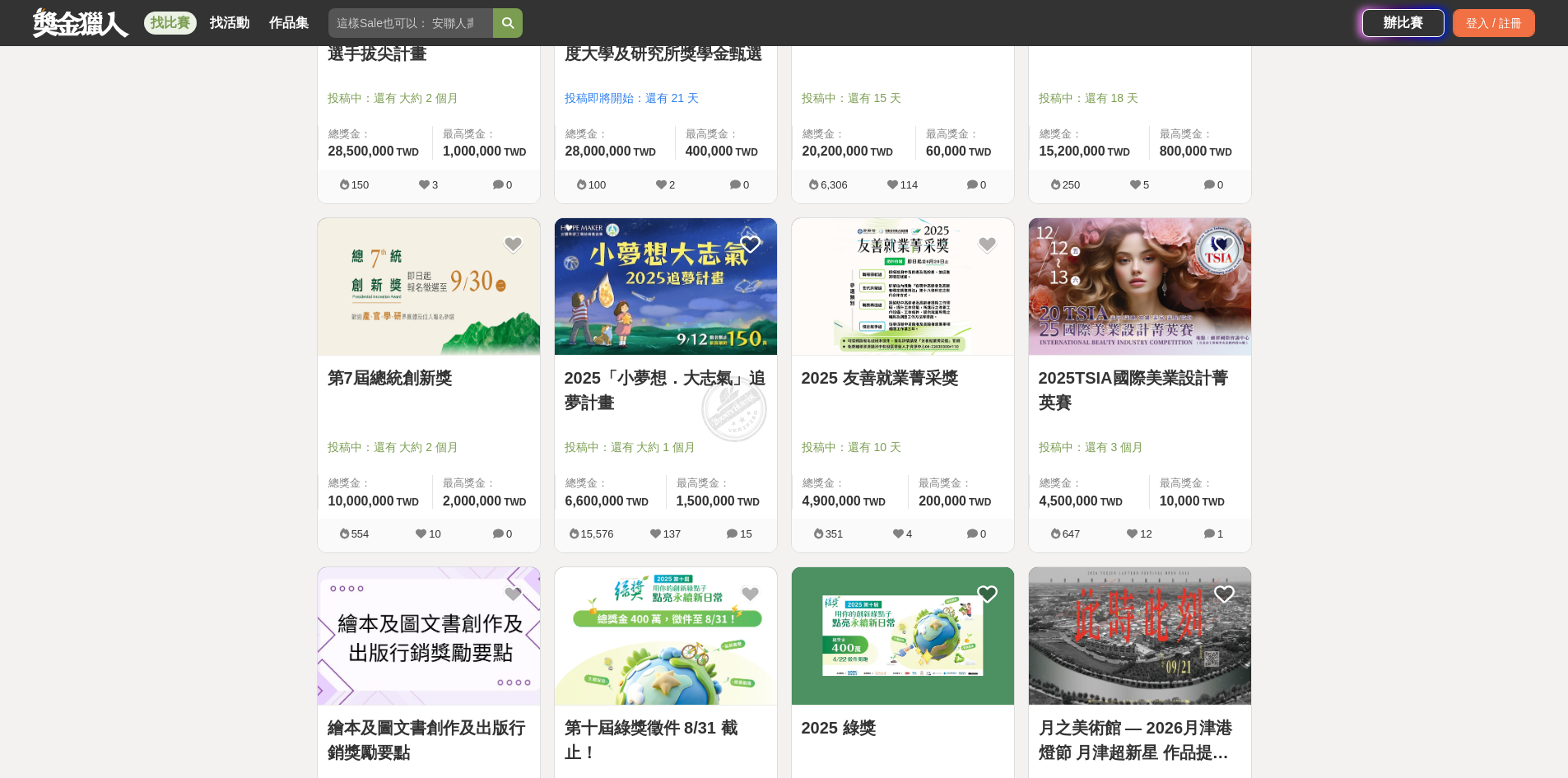
scroll to position [494, 0]
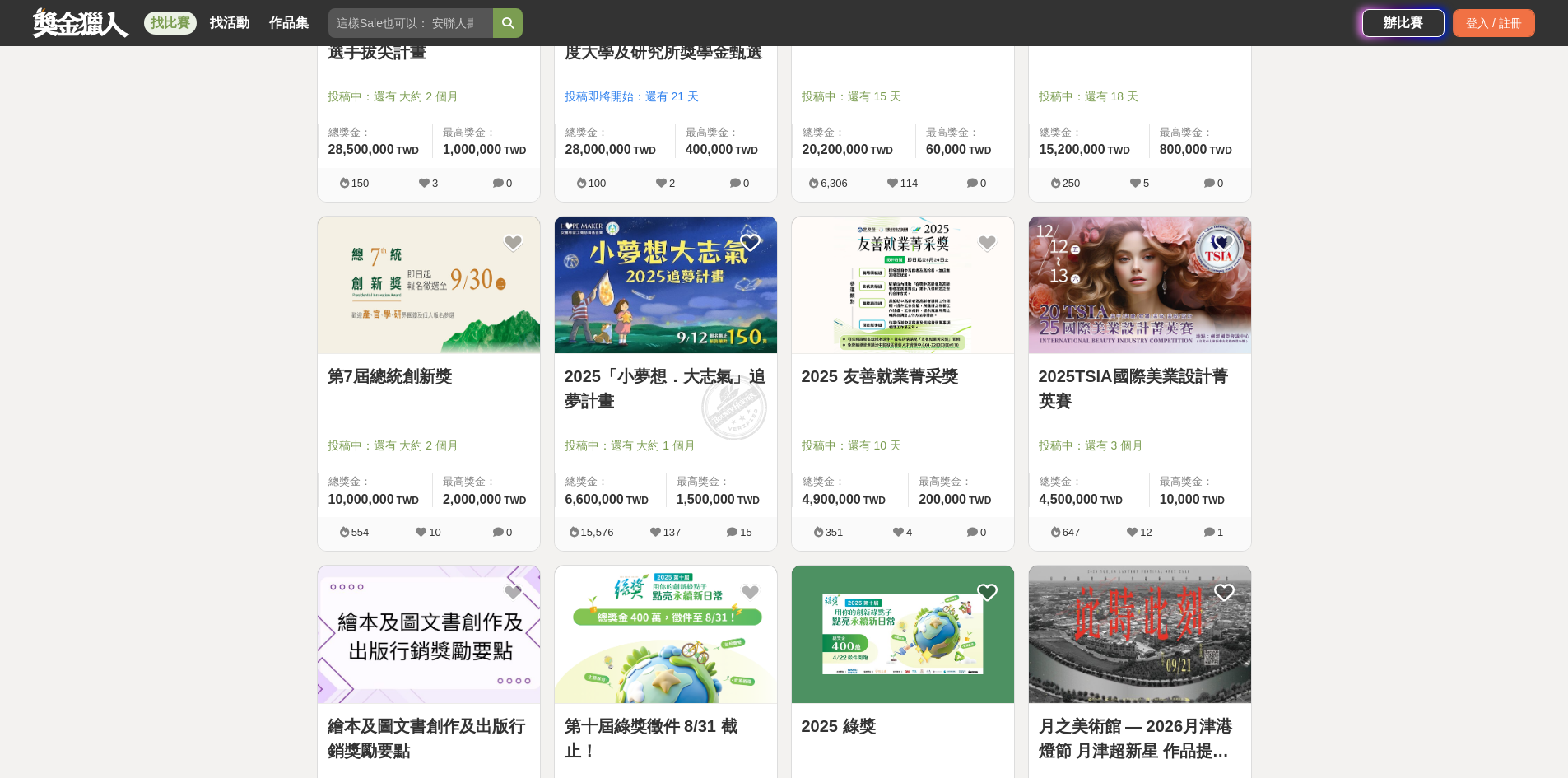
click at [918, 374] on link "2025 友善就業菁采獎" at bounding box center [903, 375] width 202 height 24
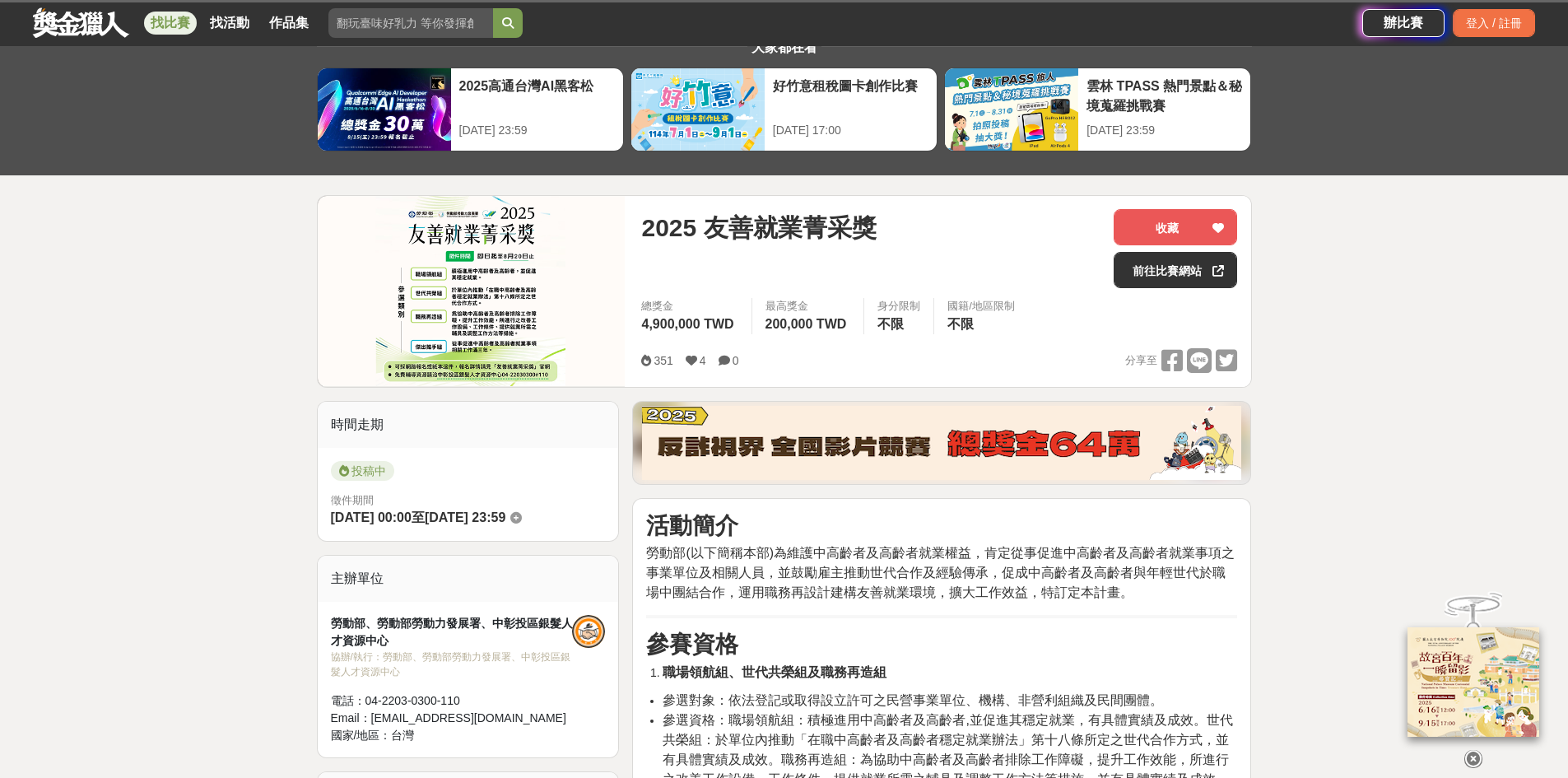
scroll to position [164, 0]
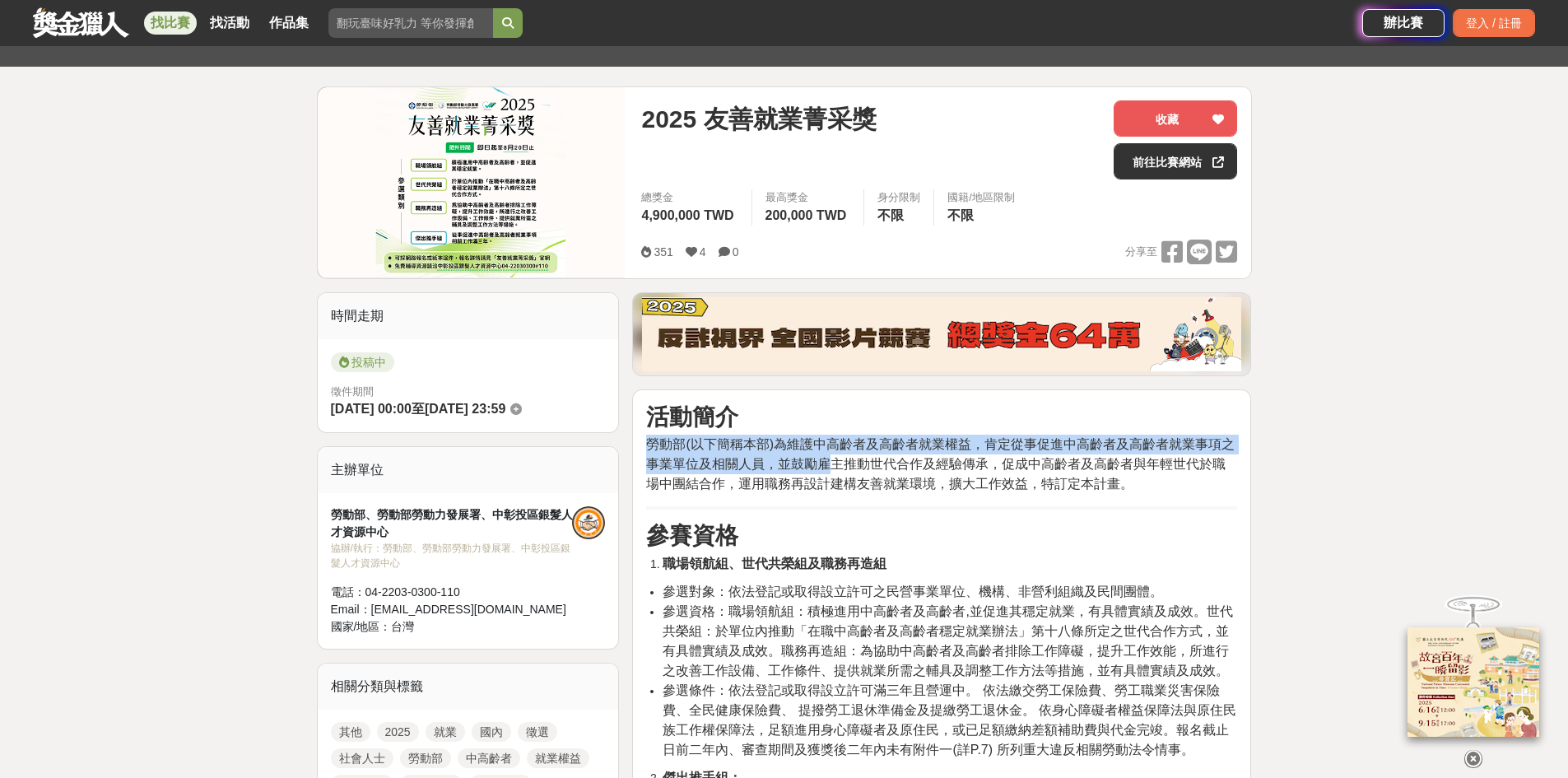
drag, startPoint x: 651, startPoint y: 441, endPoint x: 835, endPoint y: 467, distance: 185.8
click at [835, 467] on span "勞動部(以下簡稱本部)為維護中高齡者及高齡者就業權益，肯定從事促進中高齡者及高齡者就業事項之事業單位及相關人員，並鼓勵雇主推動世代合作及經驗傳承，促成中高齡者…" at bounding box center [941, 463] width 589 height 53
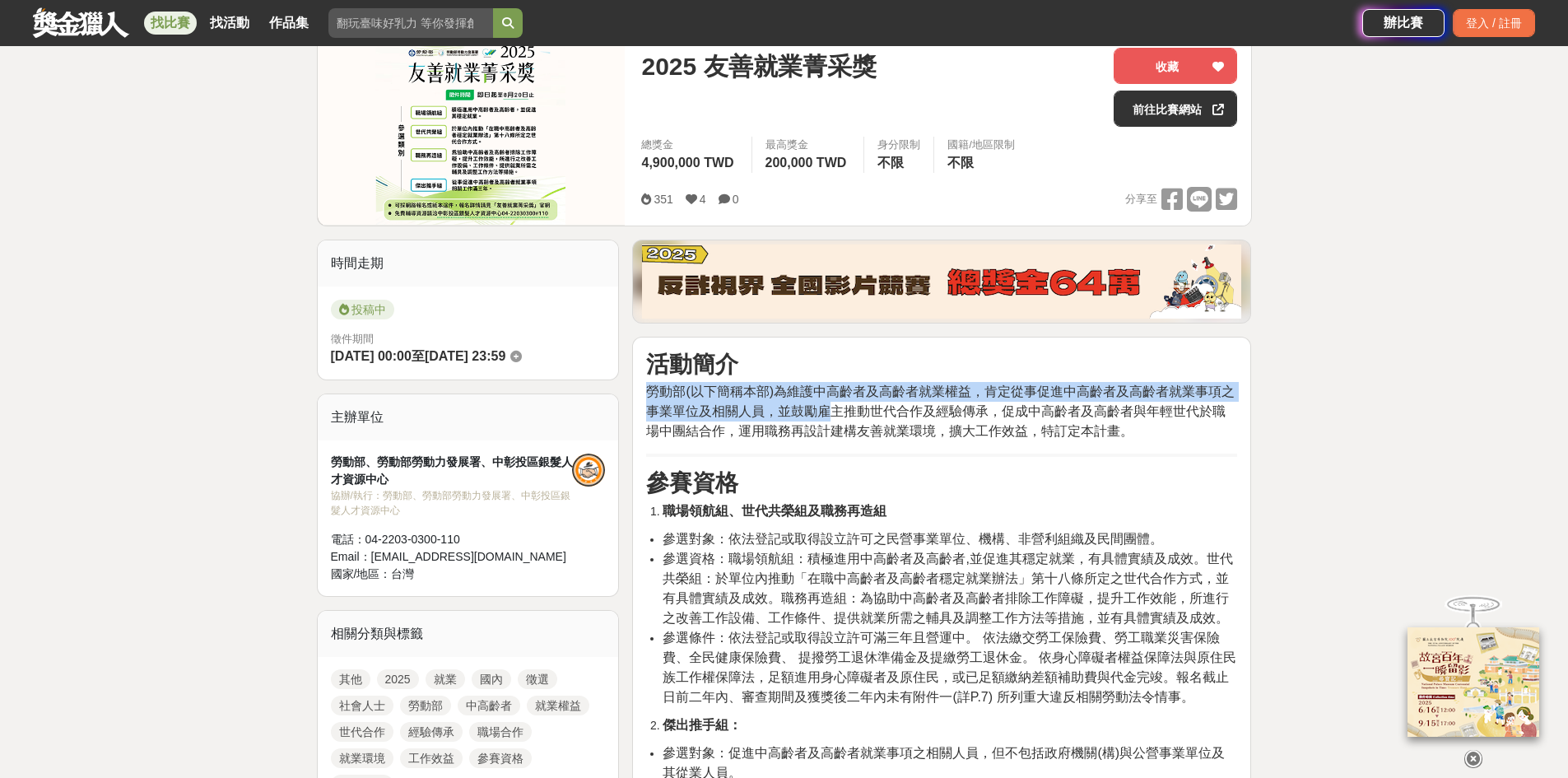
scroll to position [247, 0]
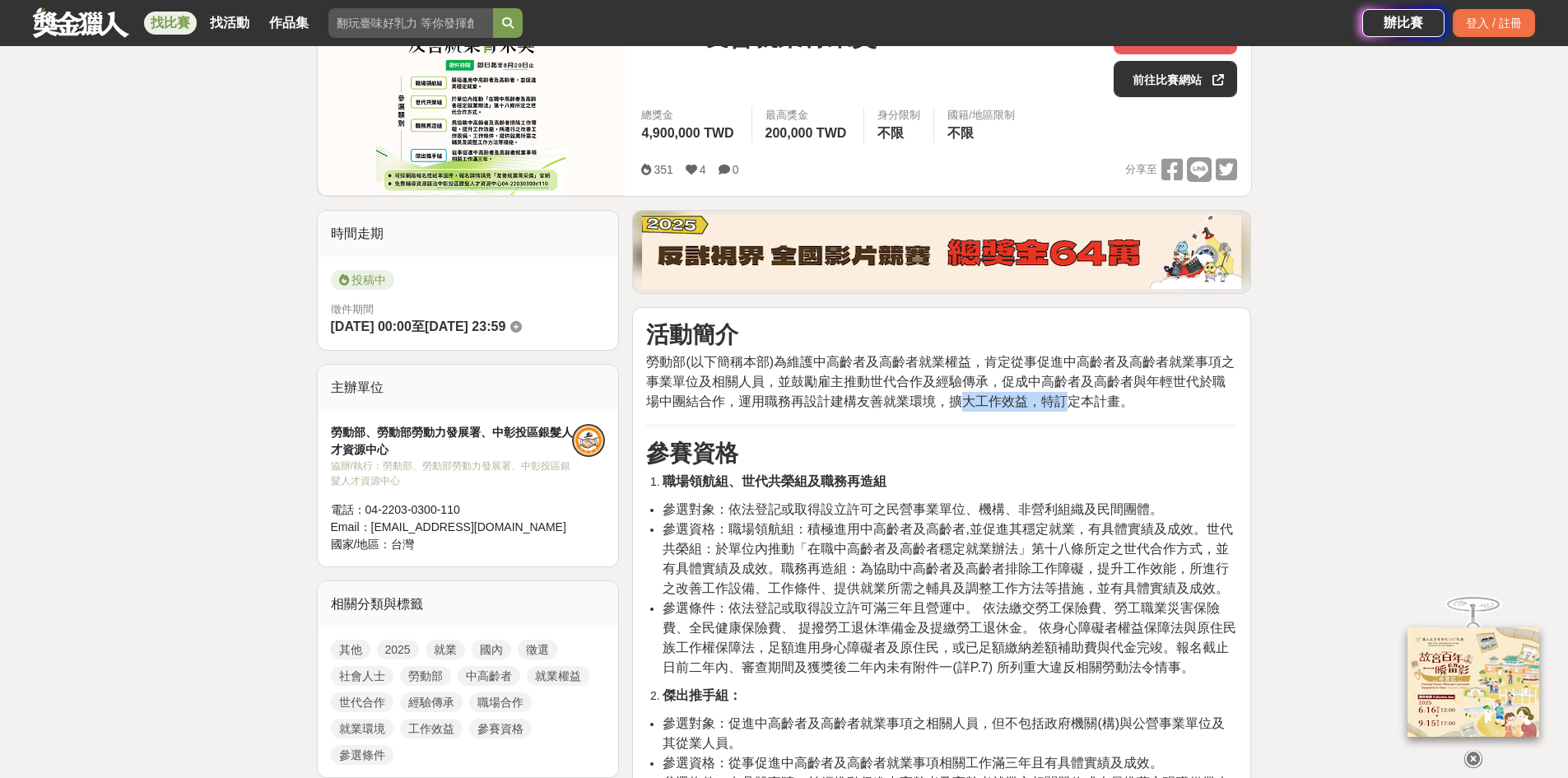
drag, startPoint x: 973, startPoint y: 393, endPoint x: 1075, endPoint y: 395, distance: 102.0
click at [1075, 395] on span "勞動部(以下簡稱本部)為維護中高齡者及高齡者就業權益，肯定從事促進中高齡者及高齡者就業事項之事業單位及相關人員，並鼓勵雇主推動世代合作及經驗傳承，促成中高齡者…" at bounding box center [941, 381] width 589 height 53
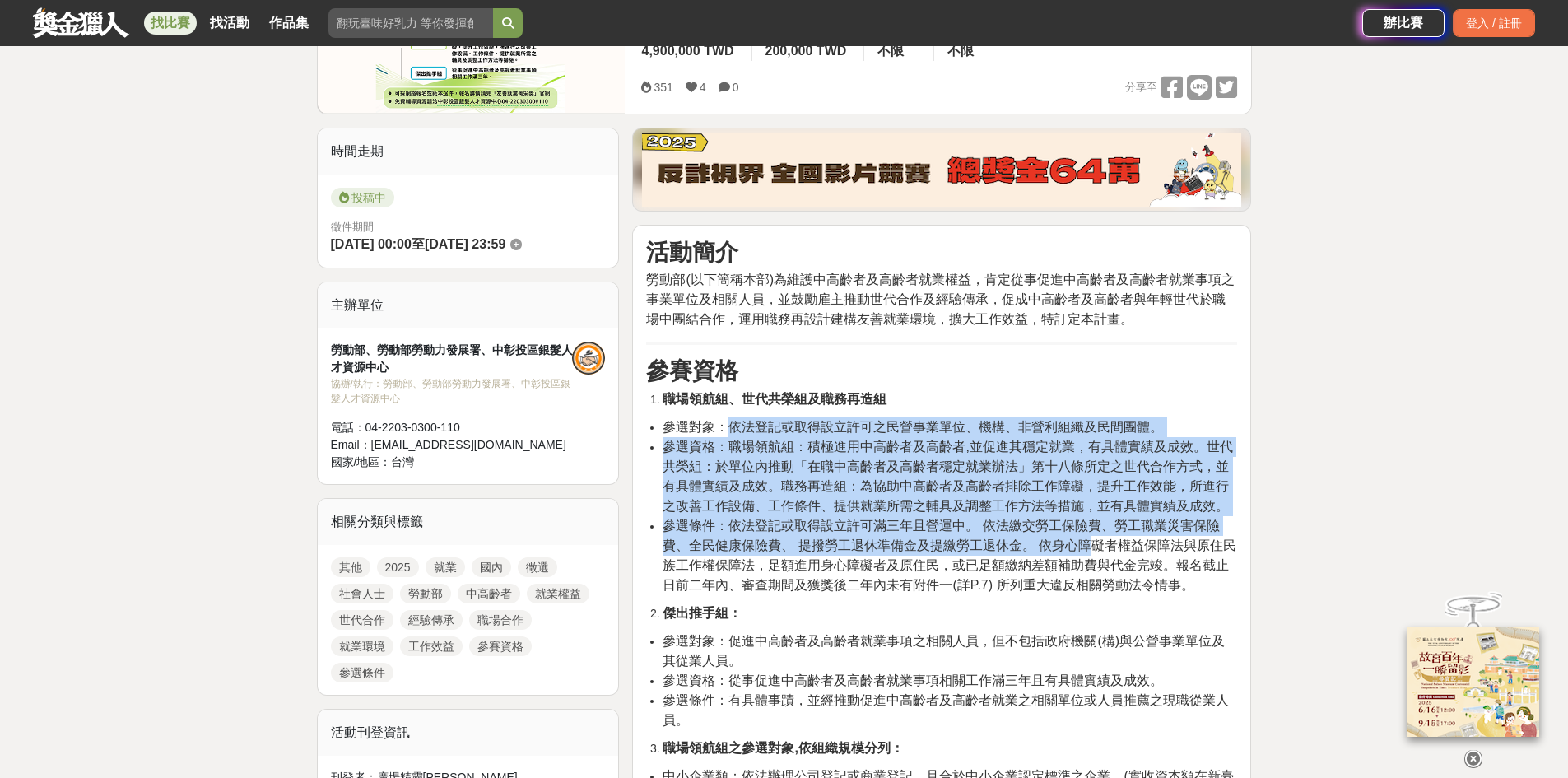
drag, startPoint x: 767, startPoint y: 429, endPoint x: 1073, endPoint y: 543, distance: 326.5
click at [1090, 545] on ul "參選對象：依法登記或取得設立許可之民營事業單位、機構、非營利組織及民間團體。 參選資格：職場領航組：積極進用中高齡者及高齡者,並促進其穩定就業，有具體實績及成…" at bounding box center [942, 505] width 591 height 178
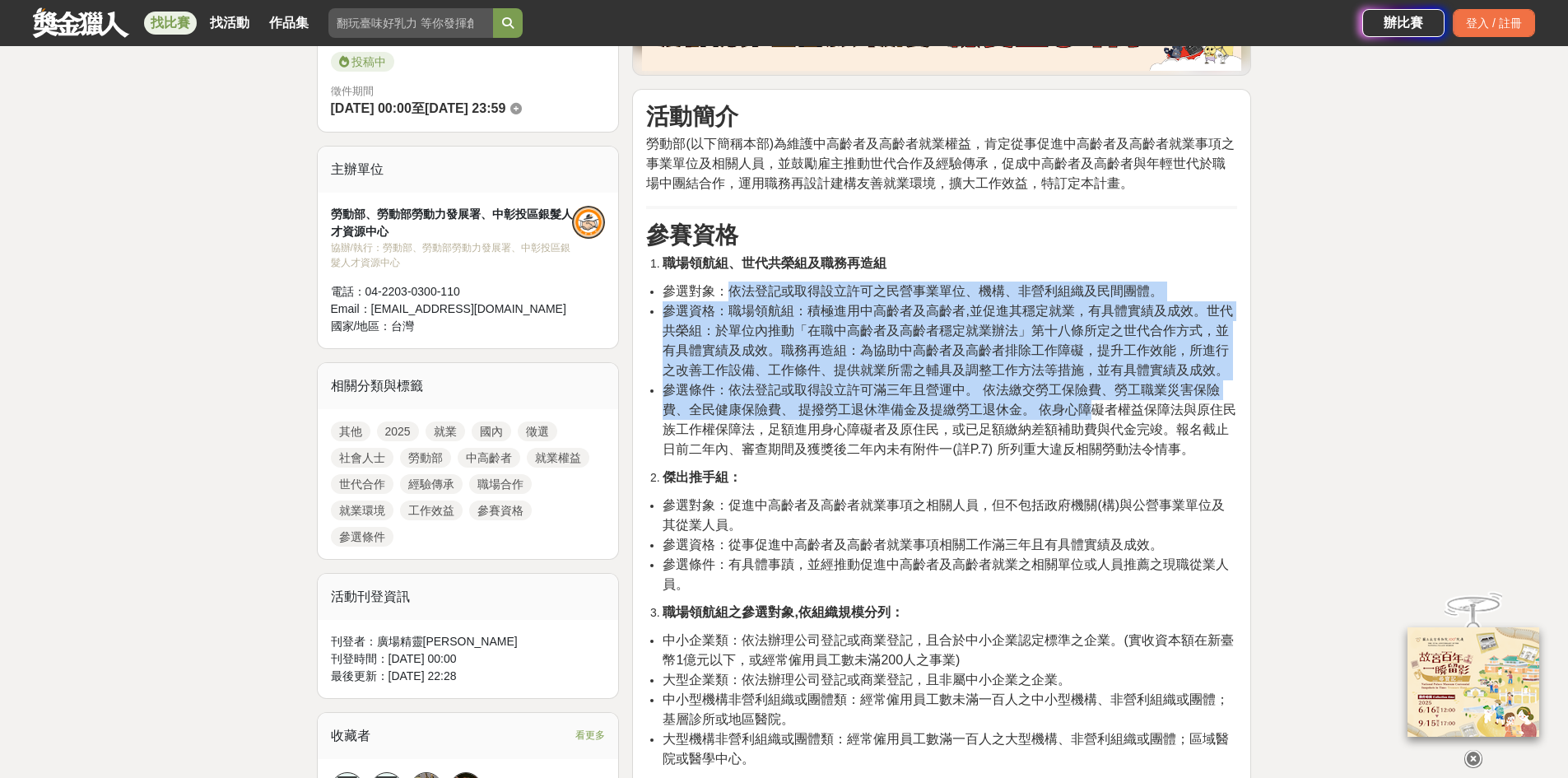
scroll to position [494, 0]
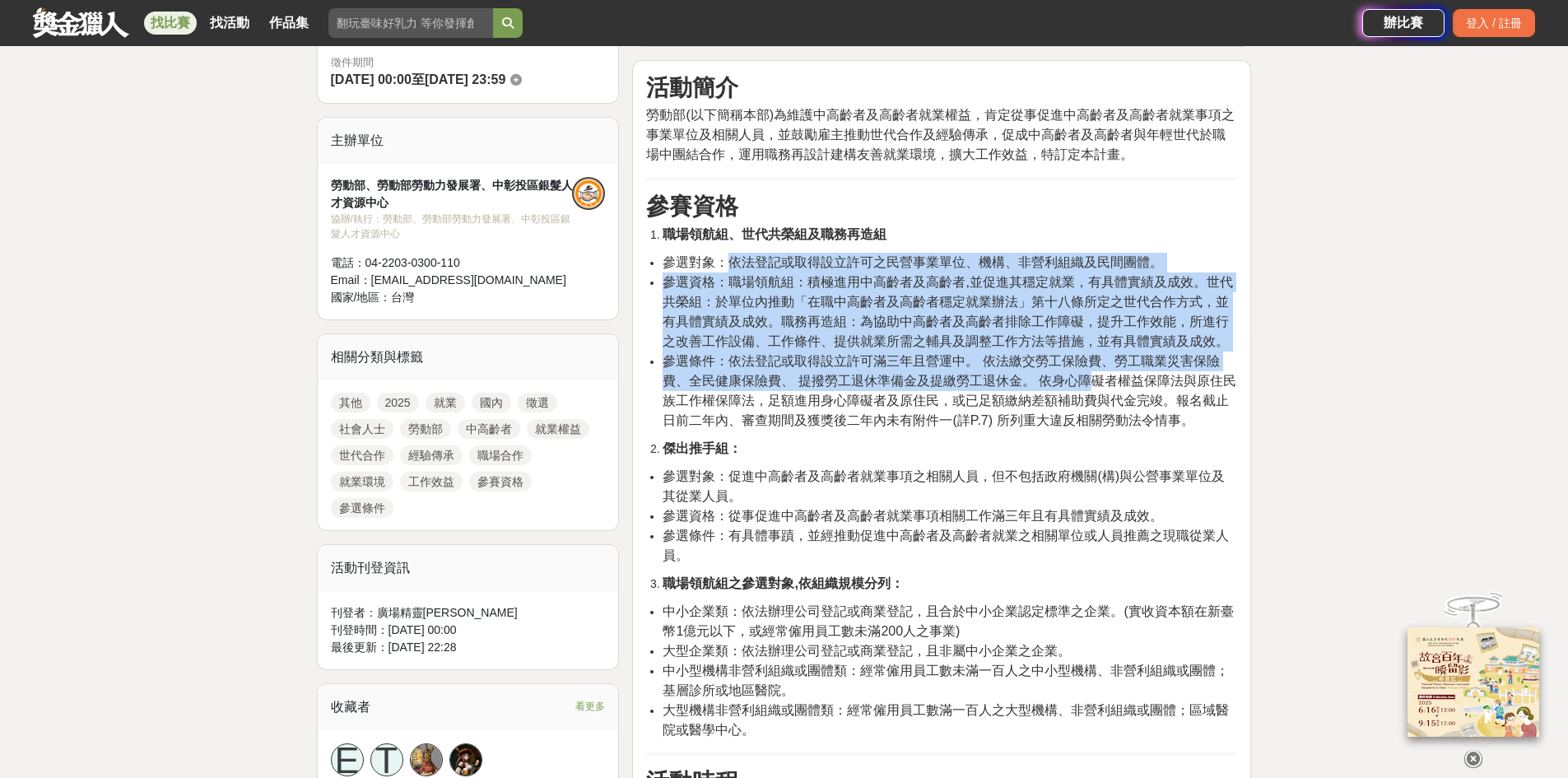
drag, startPoint x: 740, startPoint y: 478, endPoint x: 984, endPoint y: 491, distance: 244.3
click at [984, 491] on li "參選對象：促進中高齡者及高齡者就業事項之相關人員，但不包括政府機關(構)與公營事業單位及其從業人員。" at bounding box center [950, 486] width 575 height 40
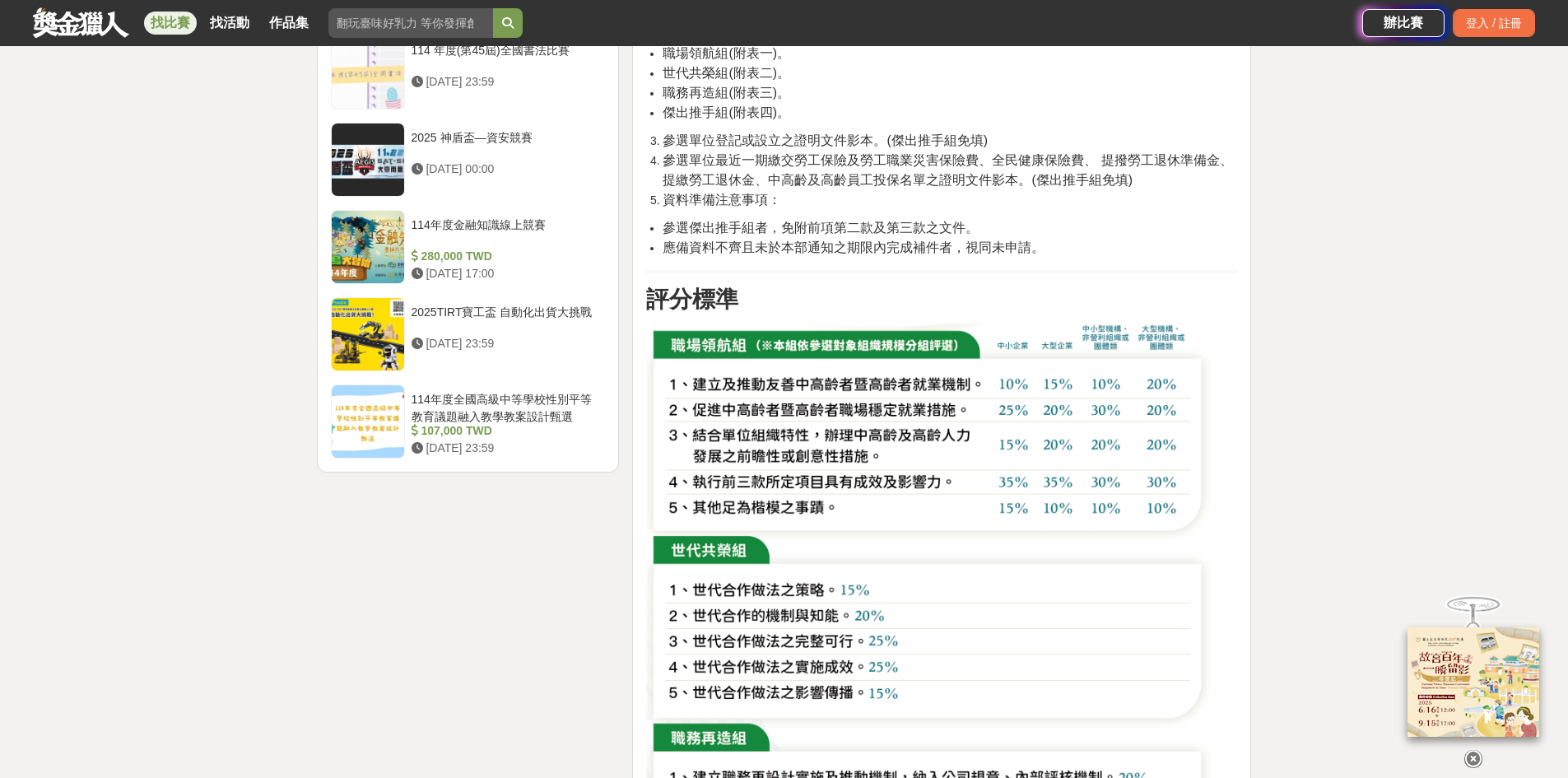
scroll to position [2222, 0]
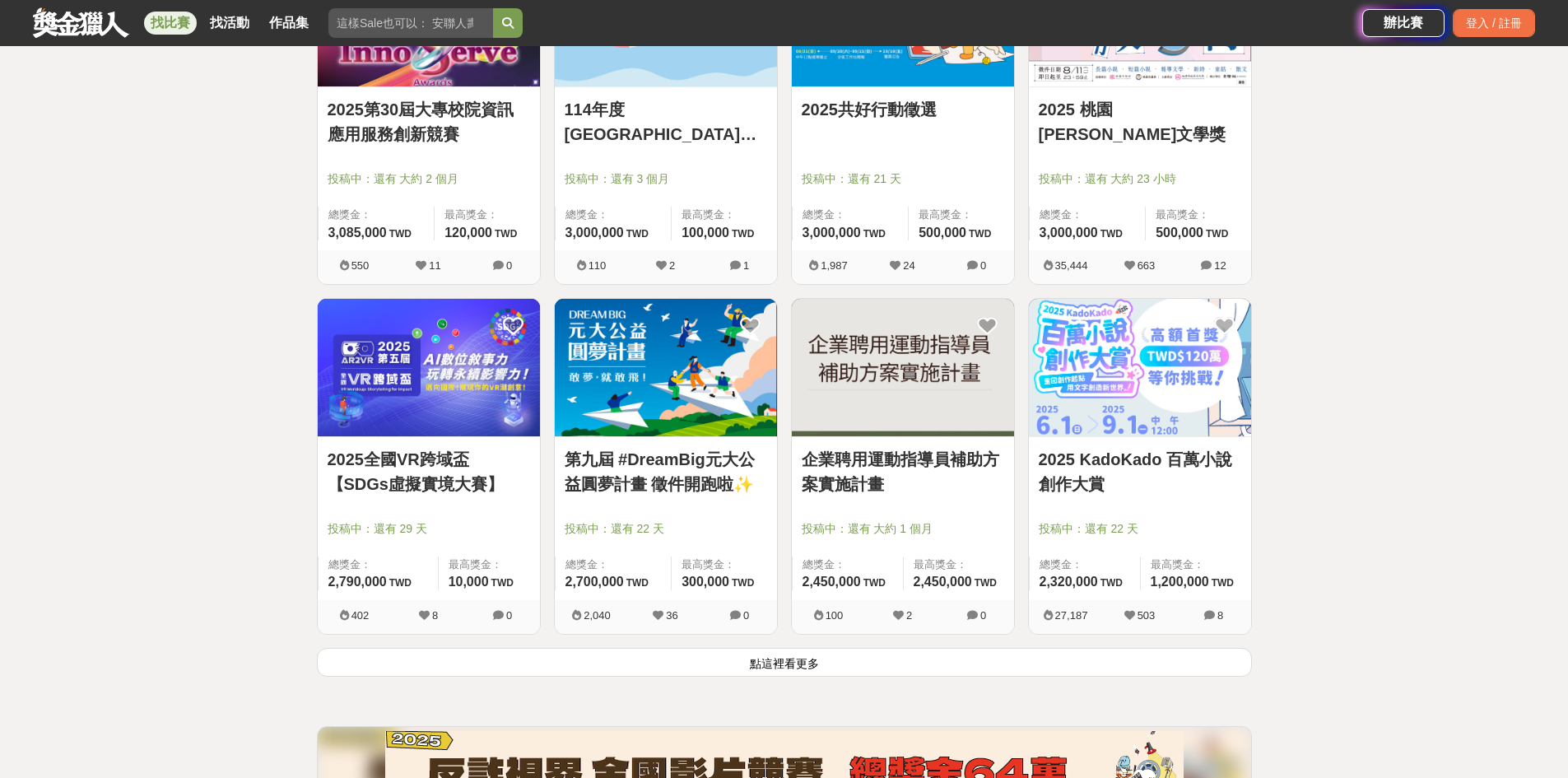
scroll to position [1811, 0]
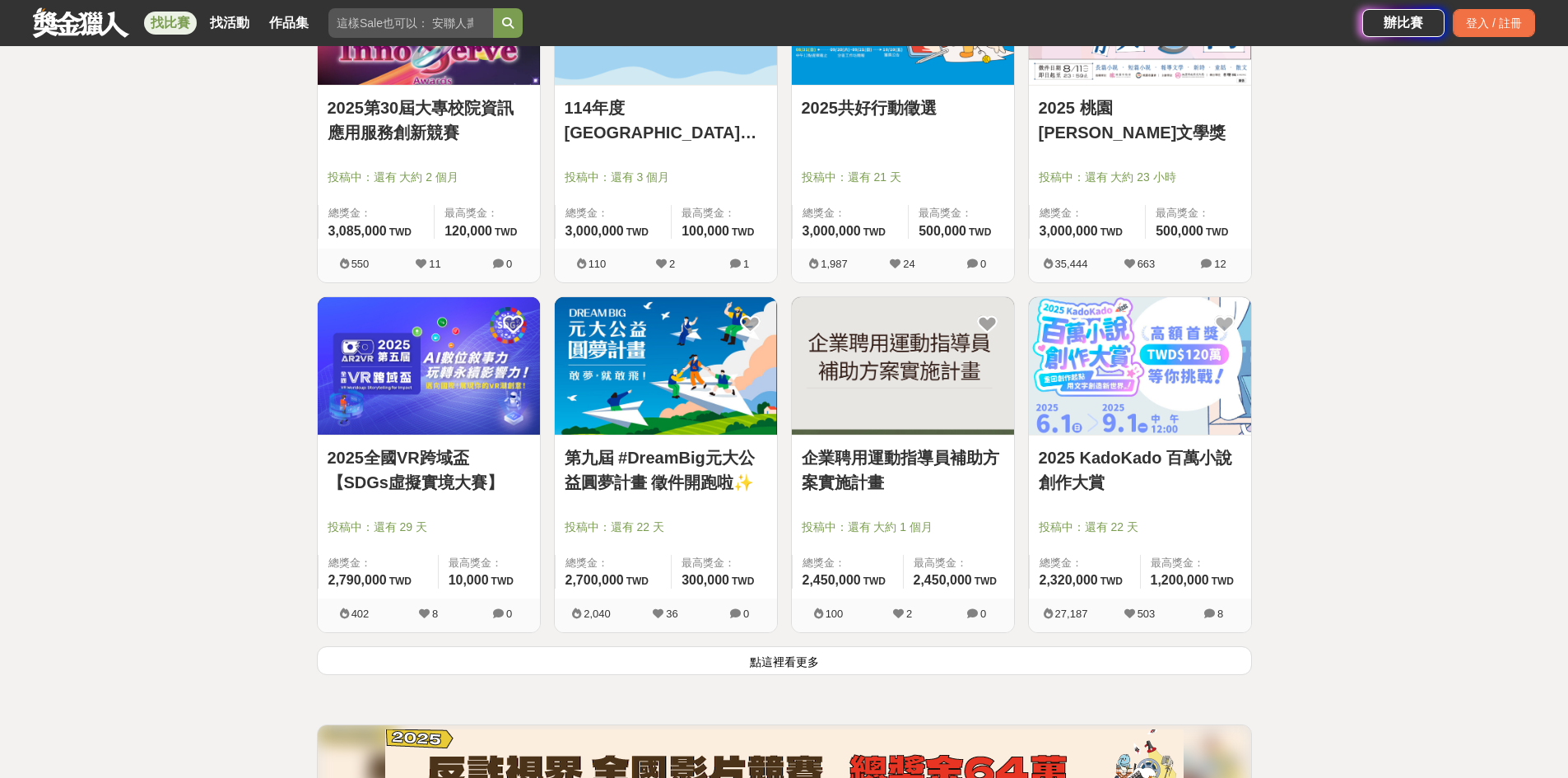
click at [775, 657] on button "點這裡看更多" at bounding box center [784, 661] width 935 height 29
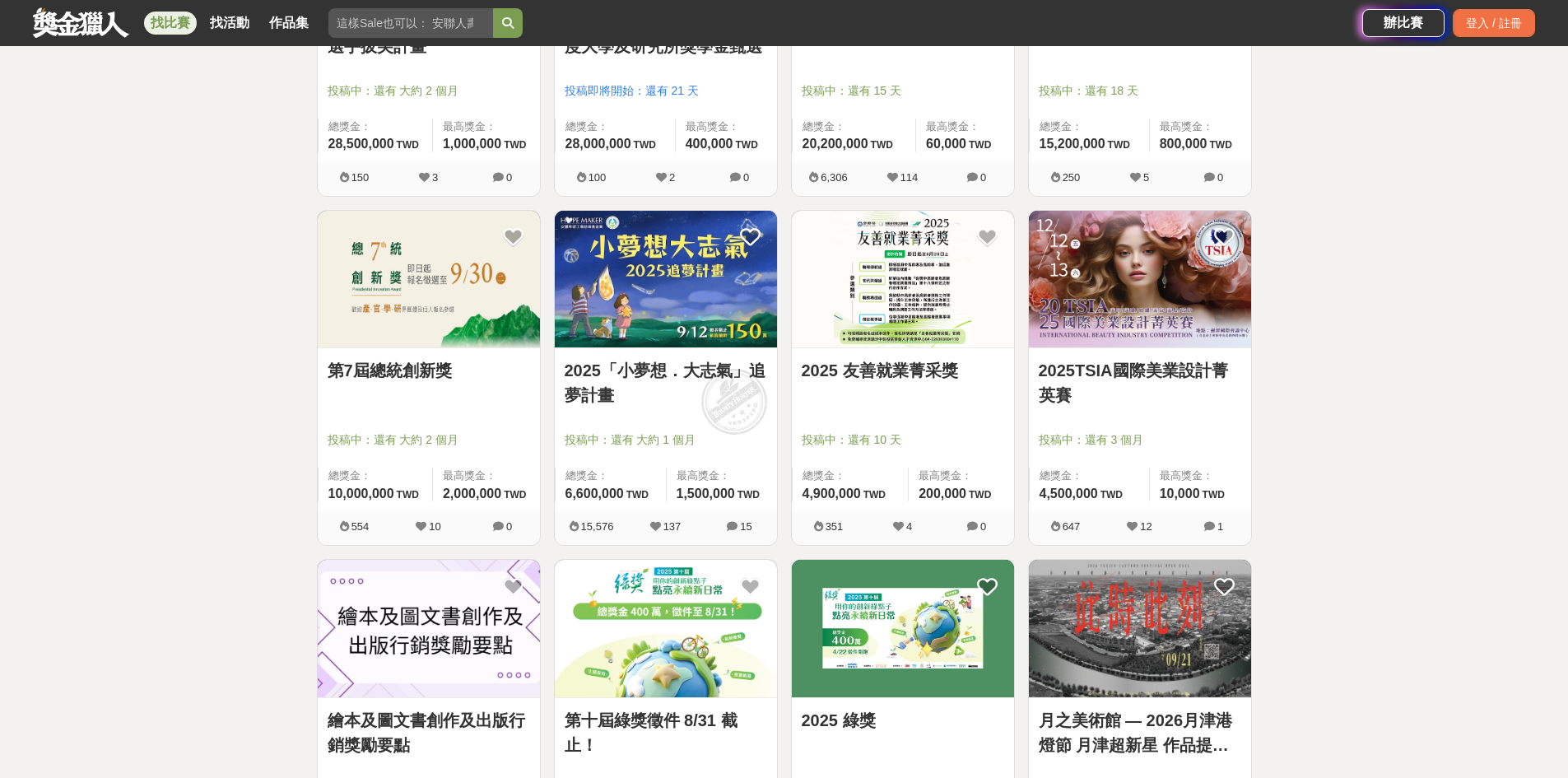
scroll to position [494, 0]
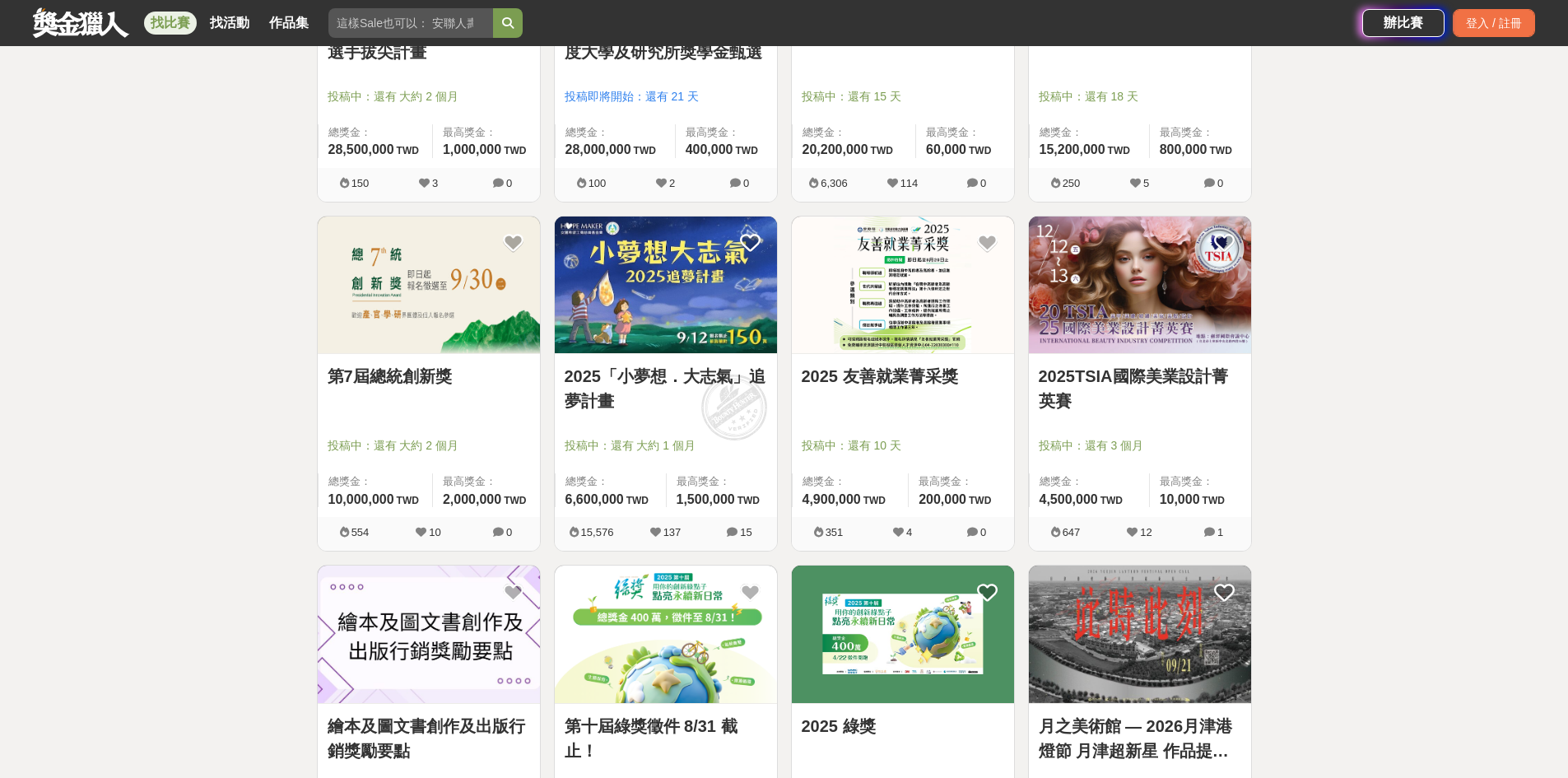
click at [920, 303] on img at bounding box center [903, 285] width 222 height 137
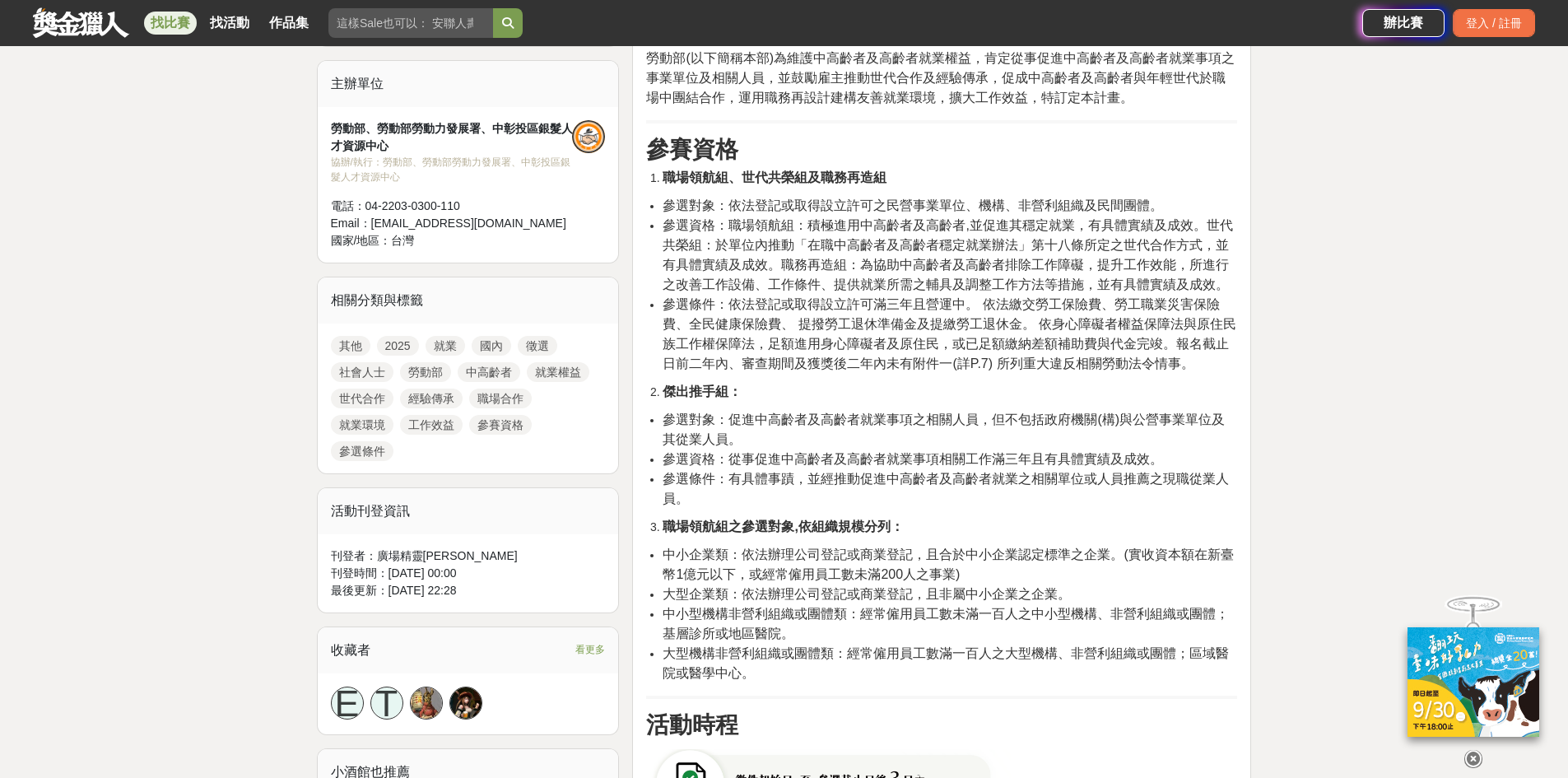
scroll to position [659, 0]
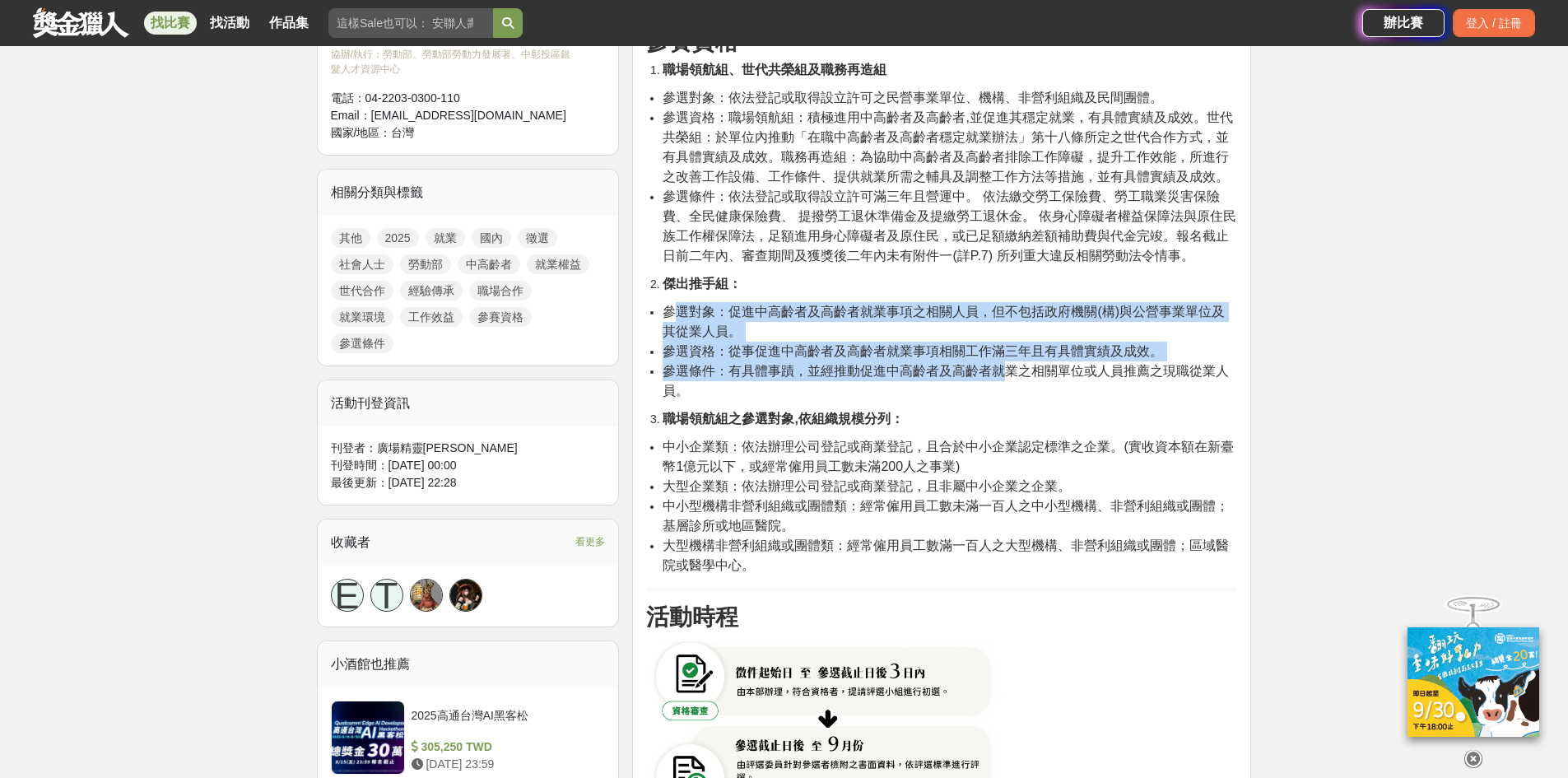
drag, startPoint x: 673, startPoint y: 304, endPoint x: 614, endPoint y: 311, distance: 59.4
click at [1003, 379] on ul "參選對象：促進中高齡者及高齡者就業事項之相關人員，但不包括政府機關(構)與公營事業單位及其從業人員。 參選資格：從事促進中高齡者及高齡者就業事項相關工作滿三年…" at bounding box center [942, 351] width 591 height 98
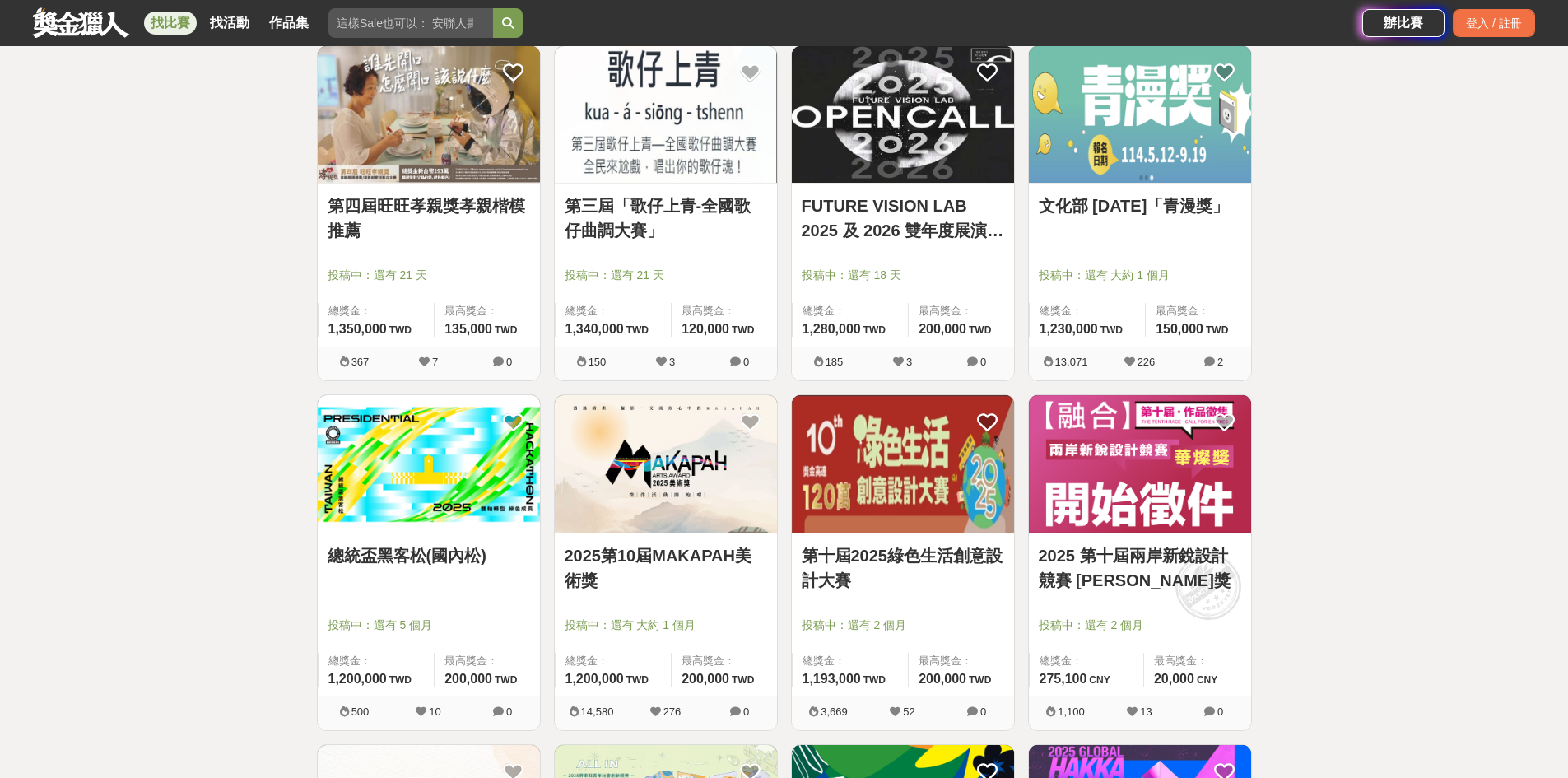
scroll to position [3786, 0]
